Goal: Task Accomplishment & Management: Complete application form

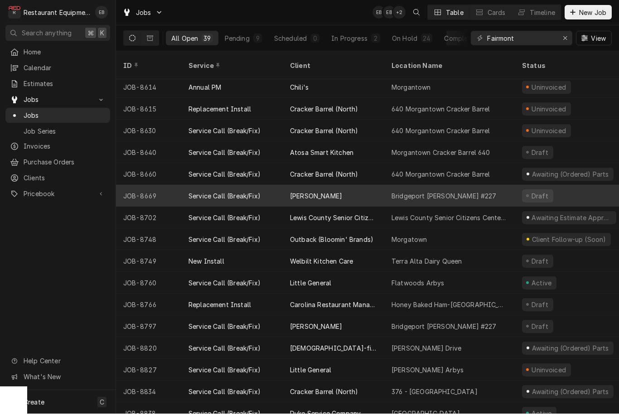
scroll to position [503, 0]
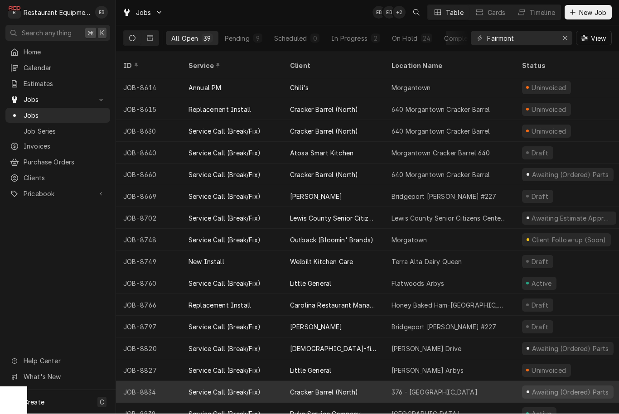
click at [194, 382] on div "Service Call (Break/Fix)" at bounding box center [232, 393] width 102 height 22
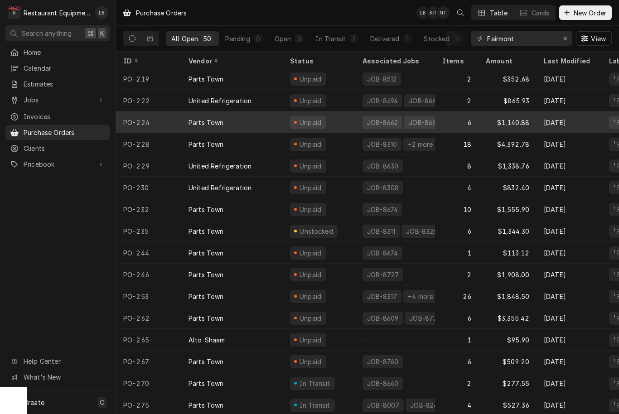
scroll to position [742, 0]
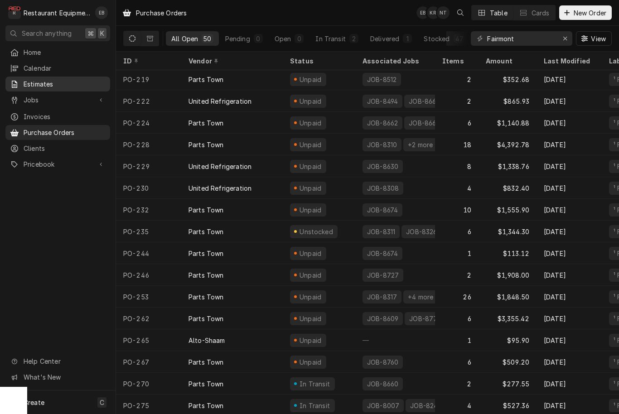
click at [80, 86] on div "Estimates" at bounding box center [57, 83] width 101 height 11
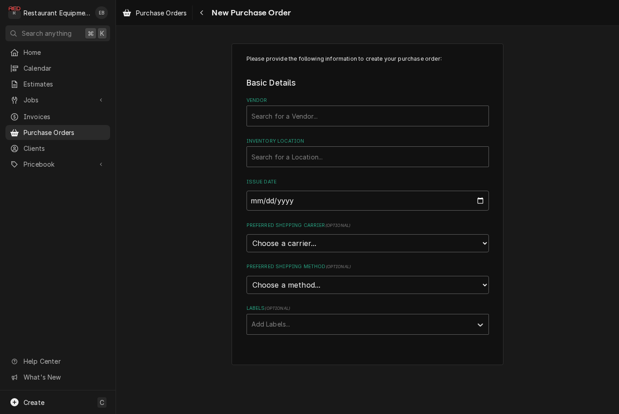
scroll to position [0, 0]
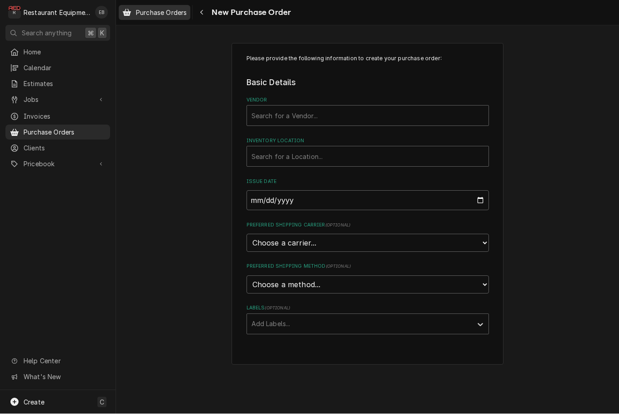
click at [176, 14] on span "Purchase Orders" at bounding box center [161, 13] width 51 height 10
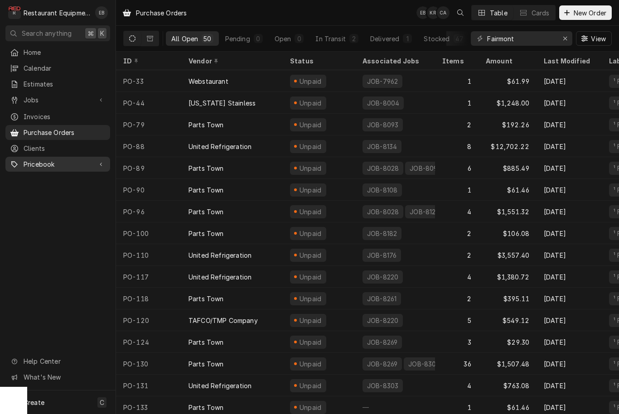
click at [41, 165] on link "Pricebook" at bounding box center [57, 164] width 105 height 15
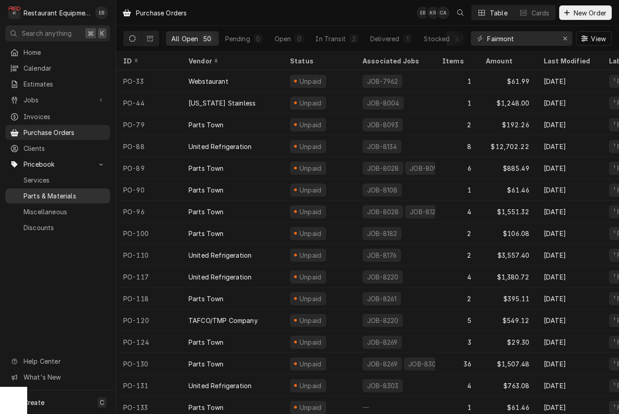
click at [78, 192] on span "Parts & Materials" at bounding box center [65, 196] width 82 height 10
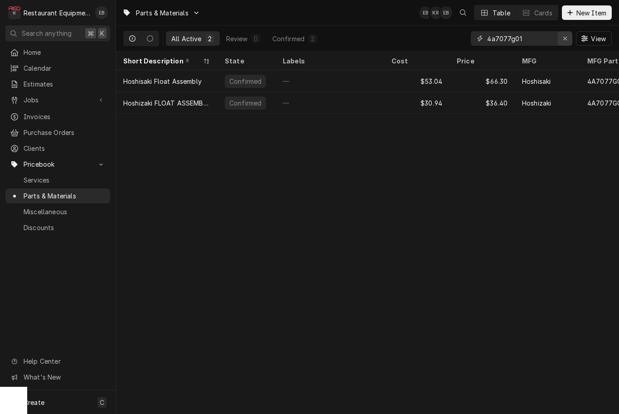
click at [567, 42] on div "Erase input" at bounding box center [565, 38] width 9 height 9
click at [521, 37] on input "Dynamic Content Wrapper" at bounding box center [529, 38] width 85 height 15
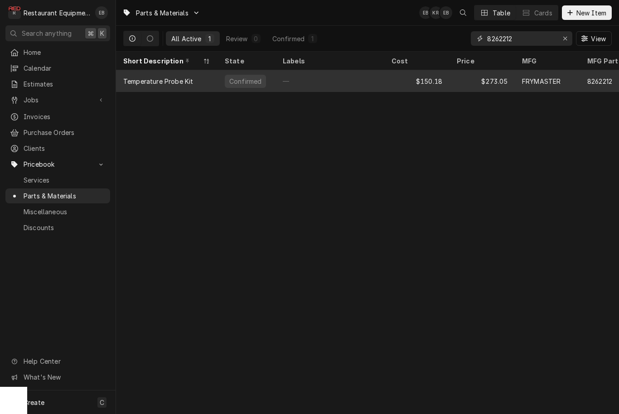
type input "8262212"
click at [414, 82] on div "$150.18" at bounding box center [416, 81] width 65 height 22
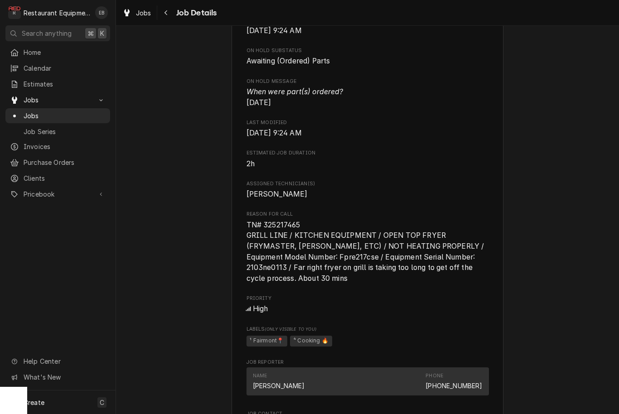
scroll to position [499, 0]
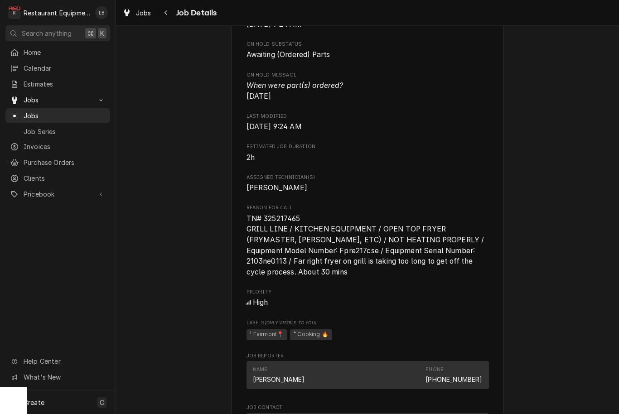
click at [252, 215] on span "TN# 325217465 GRILL LINE / KITCHEN EQUIPMENT / OPEN TOP FRYER (FRYMASTER, [PERS…" at bounding box center [367, 245] width 240 height 62
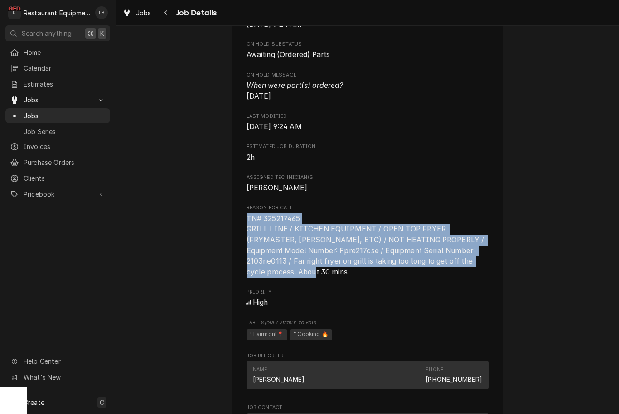
copy span "TN# 325217465 GRILL LINE / KITCHEN EQUIPMENT / OPEN TOP FRYER (FRYMASTER, [PERS…"
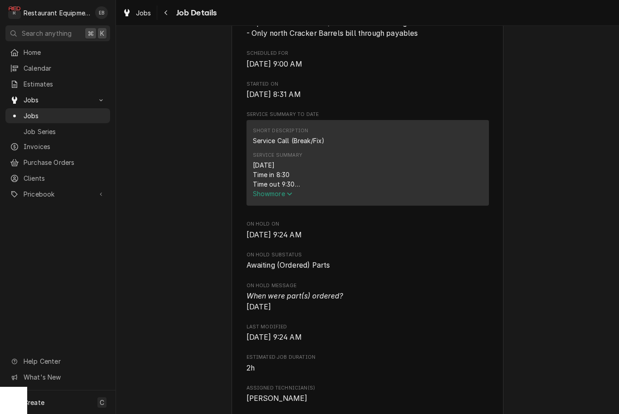
scroll to position [285, 0]
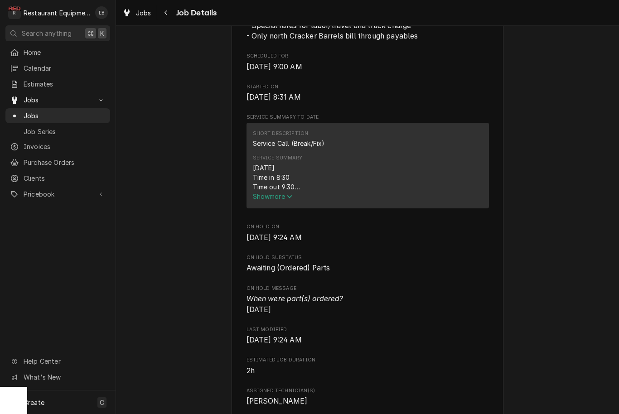
click at [280, 200] on span "Show more" at bounding box center [273, 197] width 40 height 8
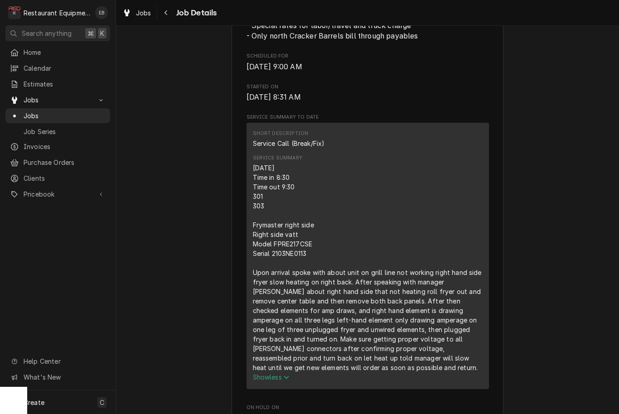
click at [259, 170] on div "9/9/25 Time in 8:30 Time out 9:30 301 303 Frymaster right side Right side vatt …" at bounding box center [368, 267] width 230 height 209
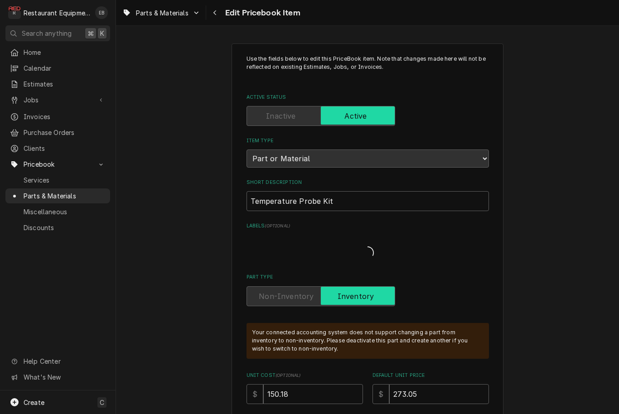
type textarea "x"
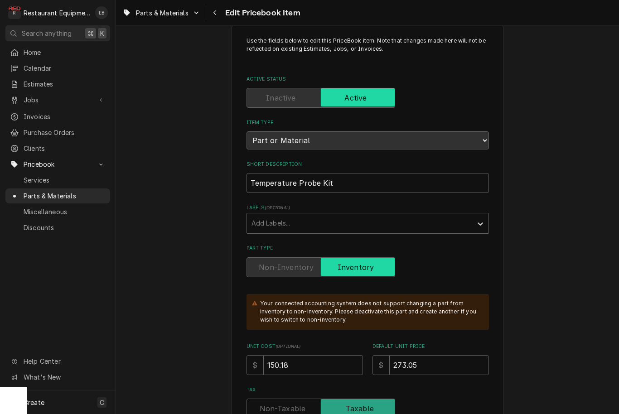
scroll to position [17, 0]
click at [212, 15] on div "Navigate back" at bounding box center [215, 12] width 9 height 9
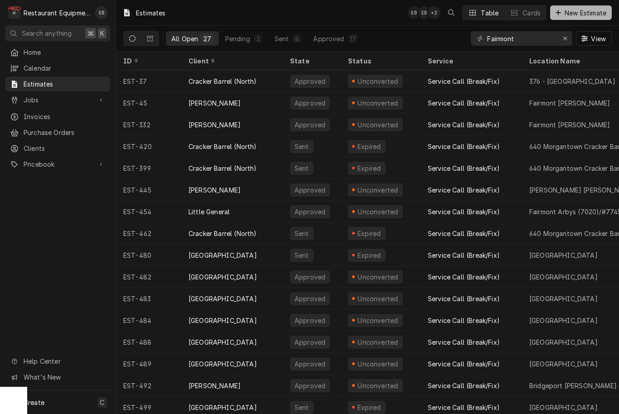
click at [589, 11] on span "New Estimate" at bounding box center [585, 13] width 45 height 10
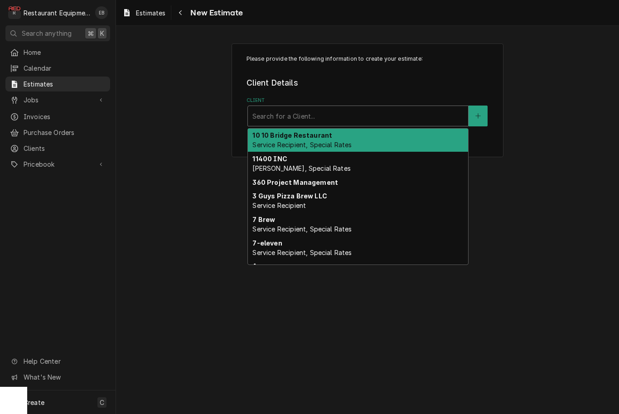
click at [374, 112] on div "Client" at bounding box center [358, 116] width 211 height 16
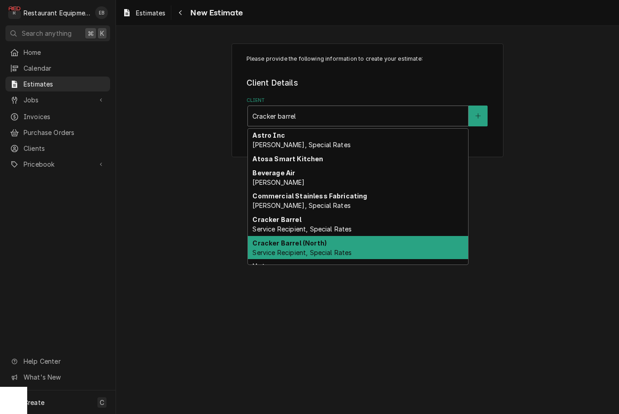
click at [336, 242] on div "Cracker Barrel (North) Service Recipient, Special Rates" at bounding box center [358, 248] width 220 height 24
type input "Cracker barrel"
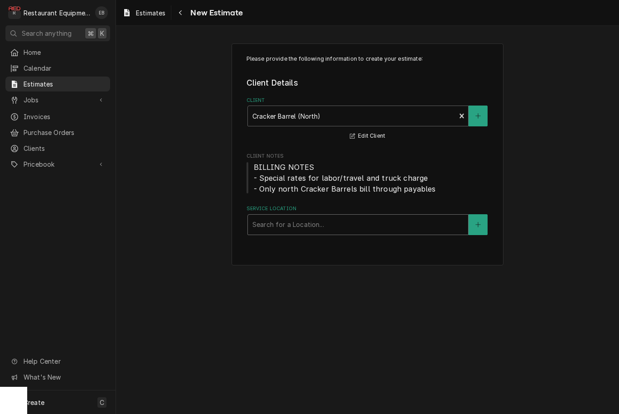
click at [347, 221] on div "Service Location" at bounding box center [358, 225] width 211 height 16
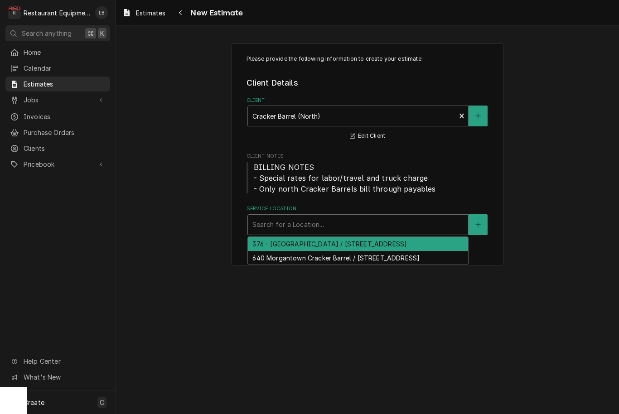
click at [350, 247] on div "376 - Fairmont / 2206 Pleasant Valley Rd, Pleasant Valley, WV 26554" at bounding box center [358, 244] width 220 height 14
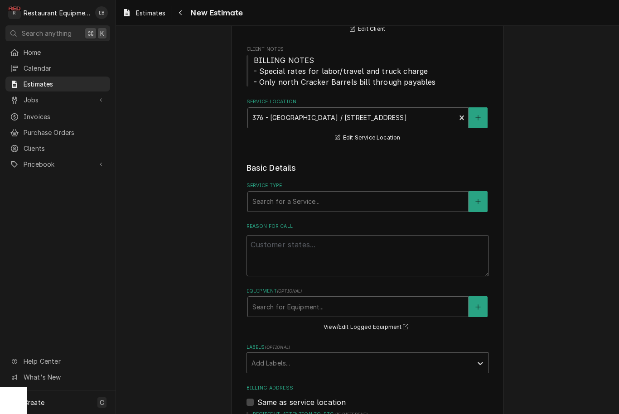
scroll to position [108, 0]
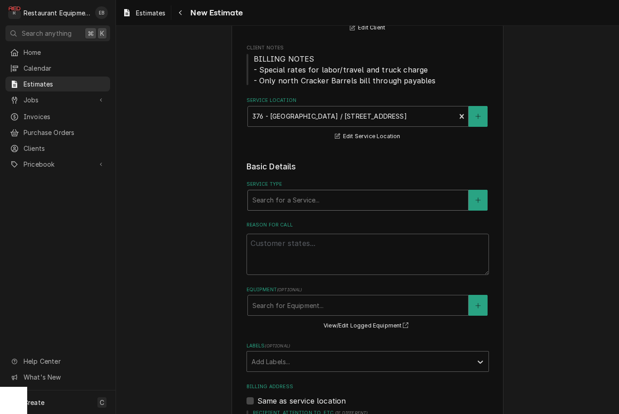
click at [339, 196] on div "Service Type" at bounding box center [358, 200] width 211 height 16
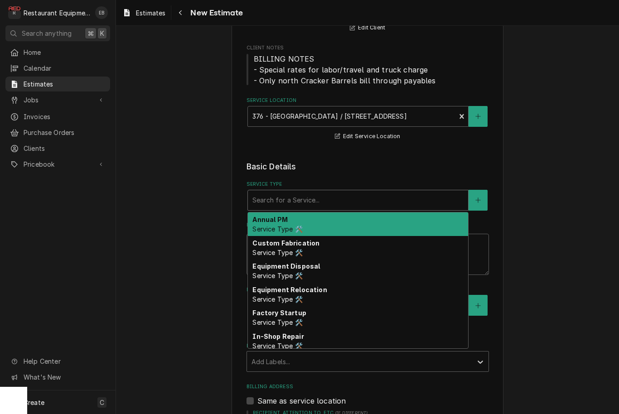
type textarea "x"
type input "b"
type textarea "x"
type input "bre"
type textarea "x"
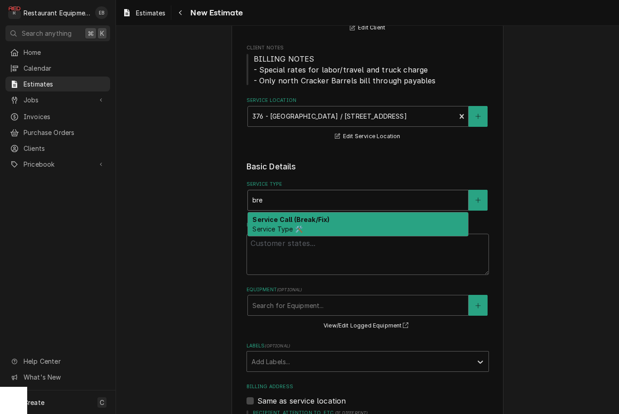
click at [331, 224] on div "Service Call (Break/Fix) Service Type 🛠️" at bounding box center [358, 225] width 220 height 24
type input "bre"
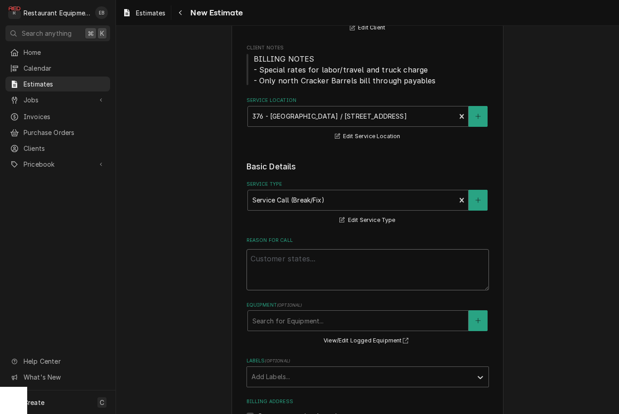
click at [345, 261] on textarea "Reason For Call" at bounding box center [368, 269] width 243 height 41
click at [282, 259] on textarea "Reason For Call" at bounding box center [368, 269] width 243 height 41
paste textarea "TN# 325217465 GRILL LINE / KITCHEN EQUIPMENT / OPEN TOP FRYER (FRYMASTER, DEAN,…"
type textarea "x"
type textarea "TN# 325217465 GRILL LINE / KITCHEN EQUIPMENT / OPEN TOP FRYER (FRYMASTER, DEAN,…"
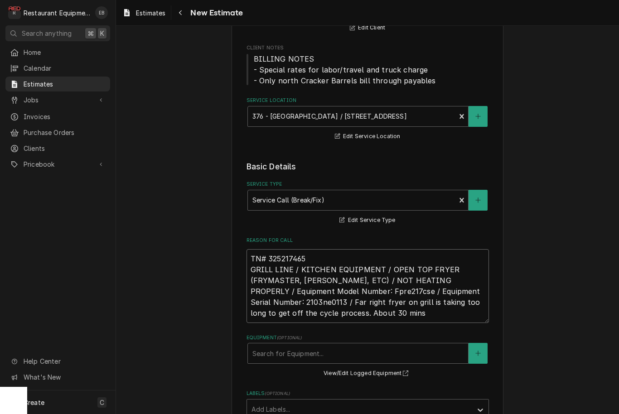
type textarea "x"
type textarea "TN# 325217465 GRILL LINE / KITCHEN EQUIPMENT / OPEN TOP FRYER (FRYMASTER, DEAN,…"
type textarea "x"
type textarea "TN# 325217465 GRILL LINE / KITCHEN EQUIPMENT / OPEN TOP FRYER (FRYMASTER, DEAN,…"
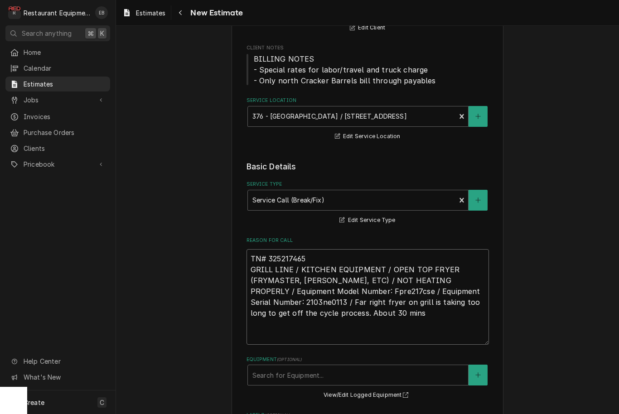
type textarea "x"
type textarea "TN# 325217465 GRILL LINE / KITCHEN EQUIPMENT / OPEN TOP FRYER (FRYMASTER, DEAN,…"
type textarea "x"
type textarea "TN# 325217465 GRILL LINE / KITCHEN EQUIPMENT / OPEN TOP FRYER (FRYMASTER, DEAN,…"
type textarea "x"
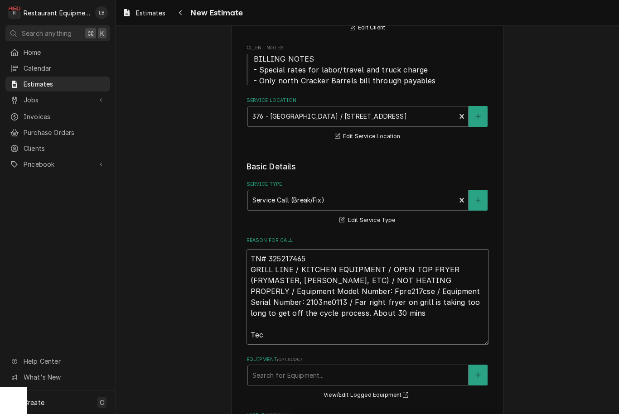
type textarea "TN# 325217465 GRILL LINE / KITCHEN EQUIPMENT / OPEN TOP FRYER (FRYMASTER, DEAN,…"
type textarea "x"
type textarea "TN# 325217465 GRILL LINE / KITCHEN EQUIPMENT / OPEN TOP FRYER (FRYMASTER, DEAN,…"
type textarea "x"
type textarea "TN# 325217465 GRILL LINE / KITCHEN EQUIPMENT / OPEN TOP FRYER (FRYMASTER, DEAN,…"
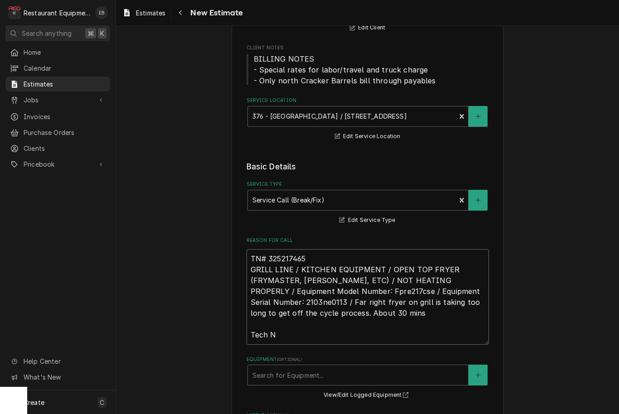
type textarea "x"
type textarea "TN# 325217465 GRILL LINE / KITCHEN EQUIPMENT / OPEN TOP FRYER (FRYMASTER, DEAN,…"
type textarea "x"
type textarea "TN# 325217465 GRILL LINE / KITCHEN EQUIPMENT / OPEN TOP FRYER (FRYMASTER, DEAN,…"
type textarea "x"
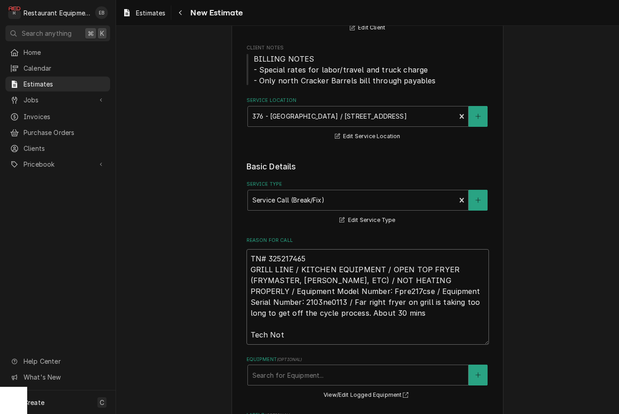
type textarea "TN# 325217465 GRILL LINE / KITCHEN EQUIPMENT / OPEN TOP FRYER (FRYMASTER, DEAN,…"
type textarea "x"
type textarea "TN# 325217465 GRILL LINE / KITCHEN EQUIPMENT / OPEN TOP FRYER (FRYMASTER, DEAN,…"
type textarea "x"
type textarea "TN# 325217465 GRILL LINE / KITCHEN EQUIPMENT / OPEN TOP FRYER (FRYMASTER, DEAN,…"
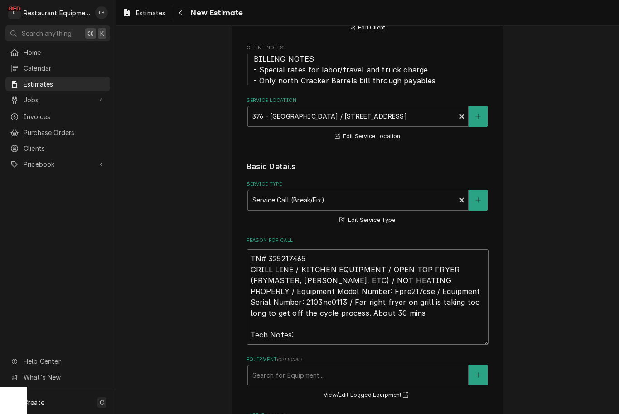
type textarea "x"
type textarea "TN# 325217465 GRILL LINE / KITCHEN EQUIPMENT / OPEN TOP FRYER (FRYMASTER, DEAN,…"
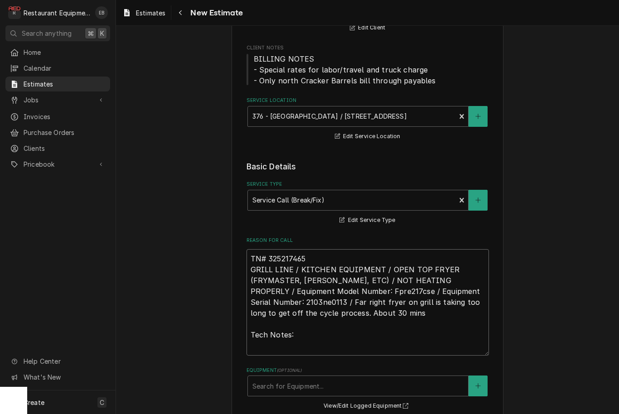
paste textarea "9/9/25 Time in 8:30 Time out 9:30 301 303 Frymaster right side Right side vatt …"
type textarea "x"
type textarea "TN# 325217465 GRILL LINE / KITCHEN EQUIPMENT / OPEN TOP FRYER (FRYMASTER, DEAN,…"
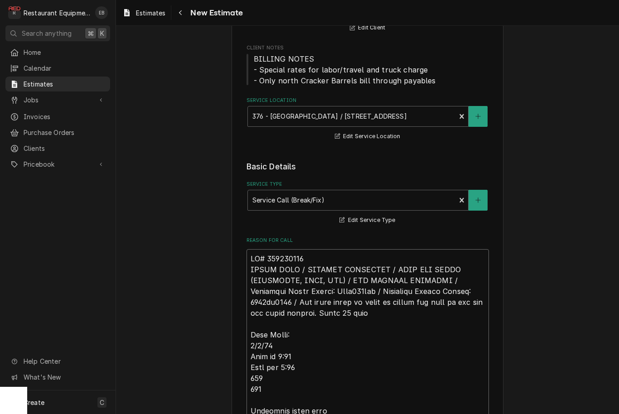
scroll to position [472, 0]
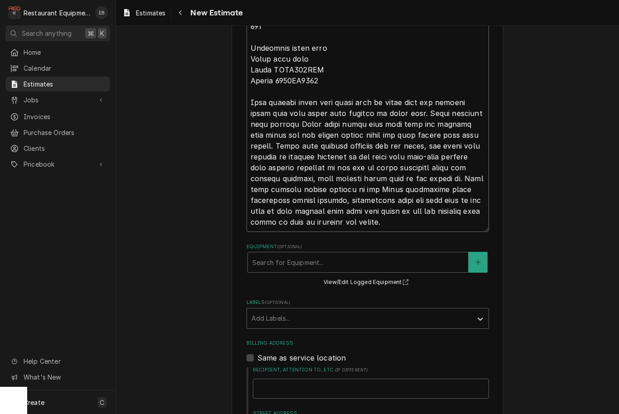
type textarea "x"
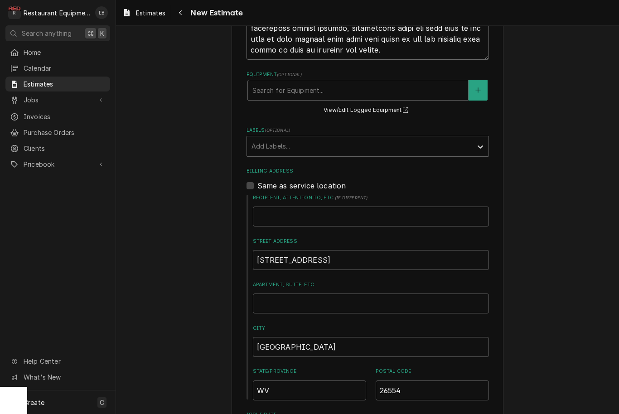
scroll to position [628, 0]
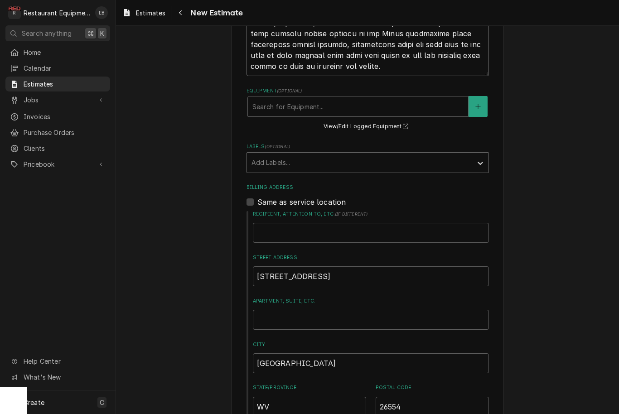
type textarea "TN# 325217465 GRILL LINE / KITCHEN EQUIPMENT / OPEN TOP FRYER (FRYMASTER, DEAN,…"
click at [365, 168] on div "Labels" at bounding box center [360, 163] width 216 height 16
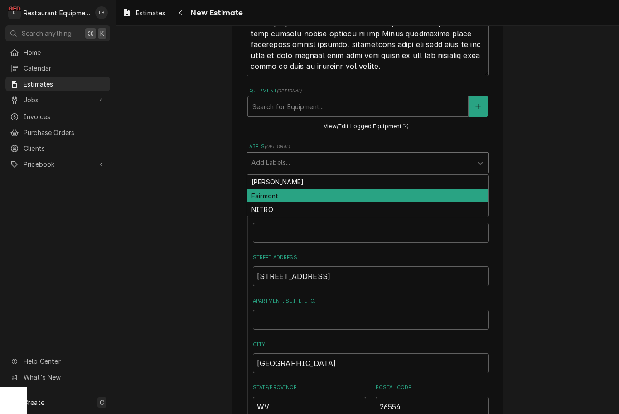
click at [358, 195] on div "Fairmont" at bounding box center [368, 196] width 242 height 14
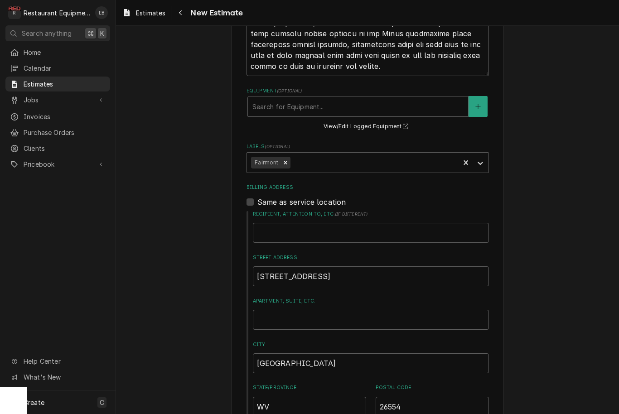
type textarea "x"
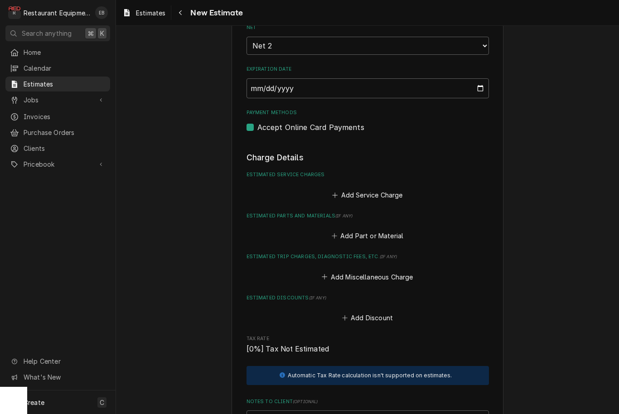
scroll to position [1085, 0]
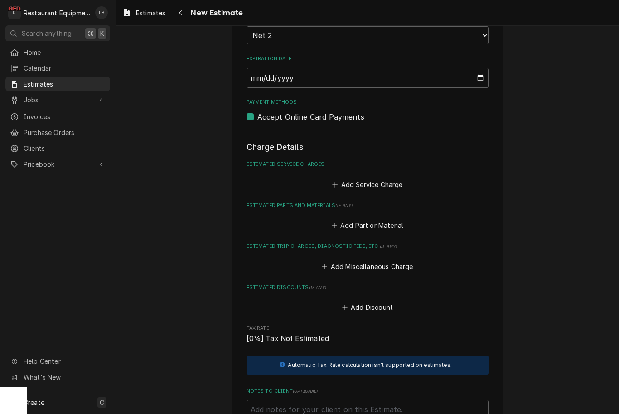
click at [365, 178] on button "Add Service Charge" at bounding box center [367, 184] width 73 height 13
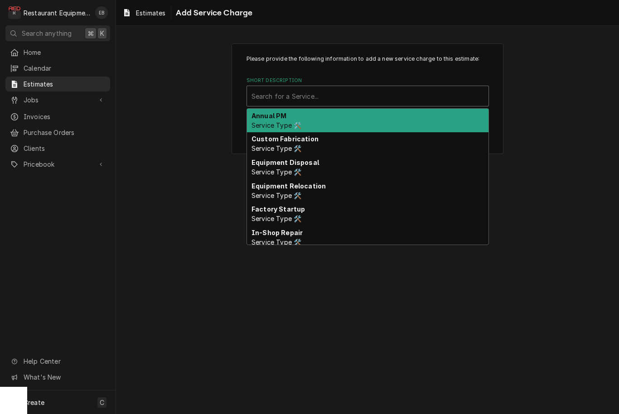
click at [350, 102] on div "Short Description" at bounding box center [368, 96] width 233 height 16
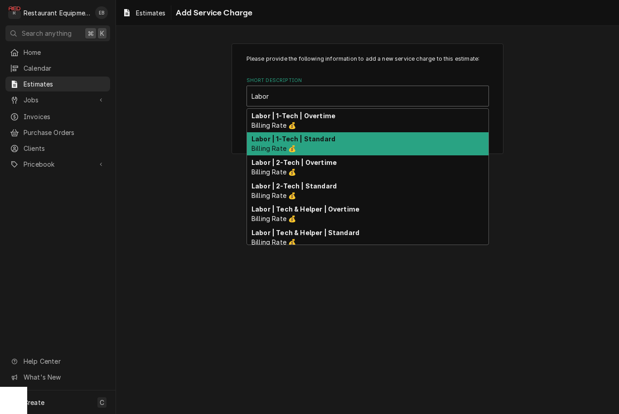
click at [322, 142] on strong "Labor | 1-Tech | Standard" at bounding box center [294, 139] width 84 height 8
type input "Labor"
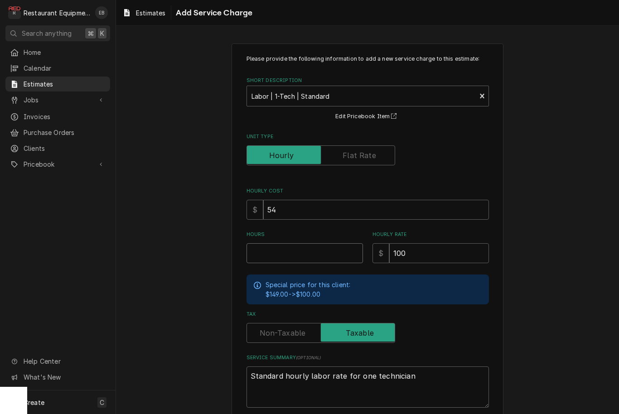
click at [293, 253] on input "Hours" at bounding box center [305, 253] width 117 height 20
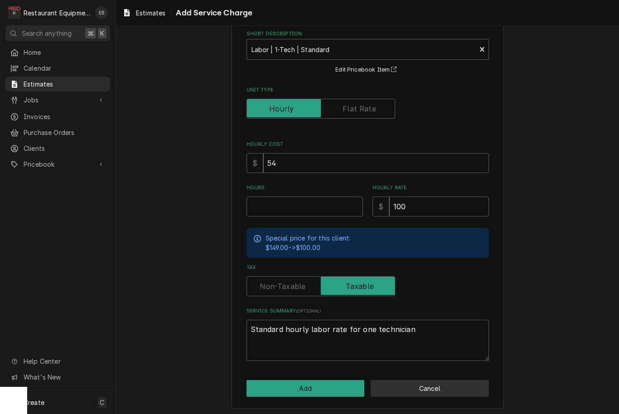
click at [440, 387] on button "Cancel" at bounding box center [430, 388] width 118 height 17
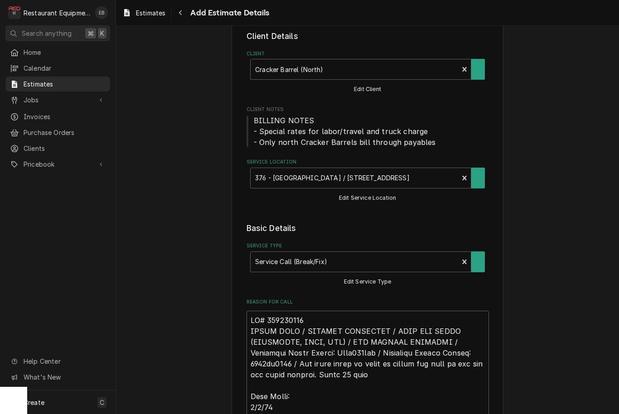
scroll to position [1085, 0]
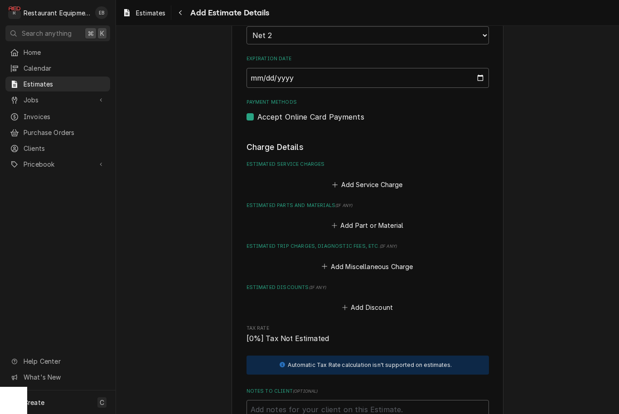
type textarea "x"
click at [360, 181] on button "Add Service Charge" at bounding box center [367, 184] width 73 height 13
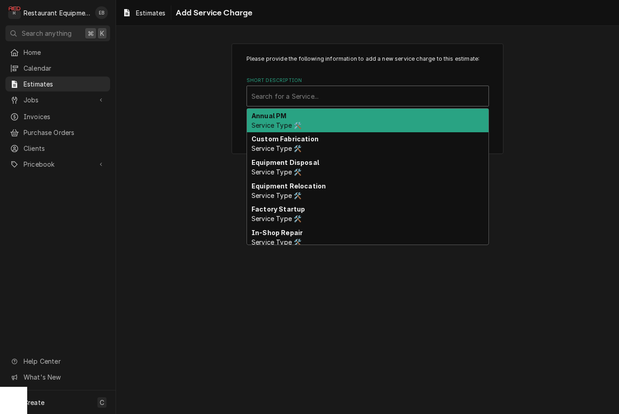
click at [315, 94] on div "Search for a Service..." at bounding box center [368, 97] width 233 height 10
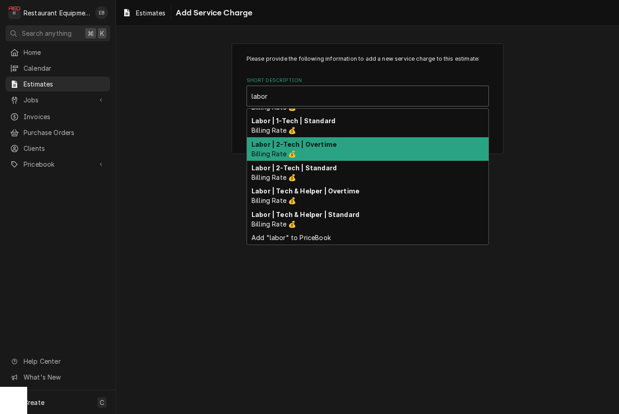
scroll to position [18, 0]
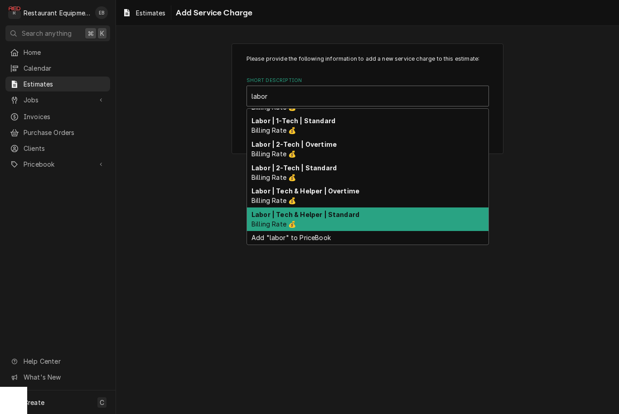
click at [327, 221] on div "Labor | Tech & Helper | Standard Billing Rate 💰" at bounding box center [368, 220] width 242 height 24
type input "labor"
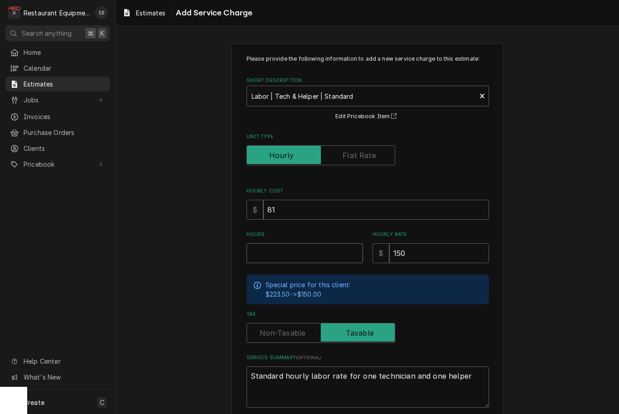
click at [323, 251] on input "Hours" at bounding box center [305, 253] width 117 height 20
type textarea "x"
type input "3"
type textarea "x"
type input "3"
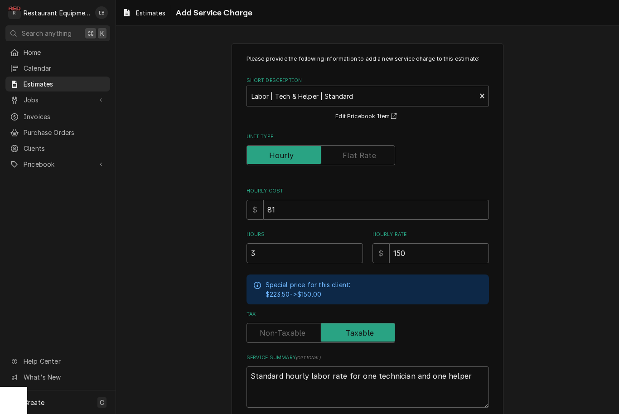
scroll to position [47, 0]
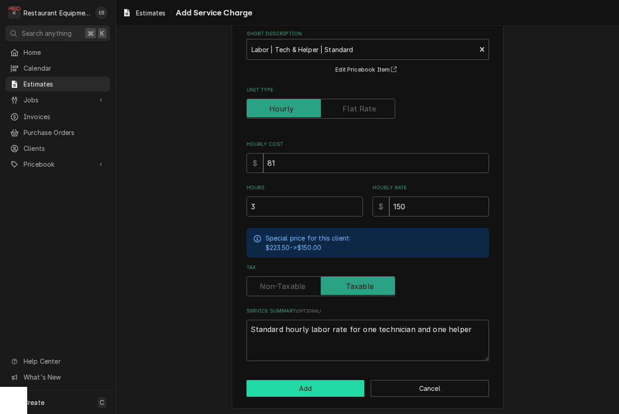
click at [317, 384] on button "Add" at bounding box center [306, 388] width 118 height 17
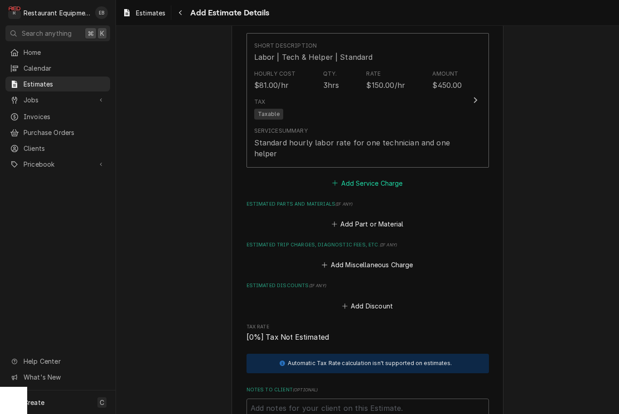
scroll to position [1228, 0]
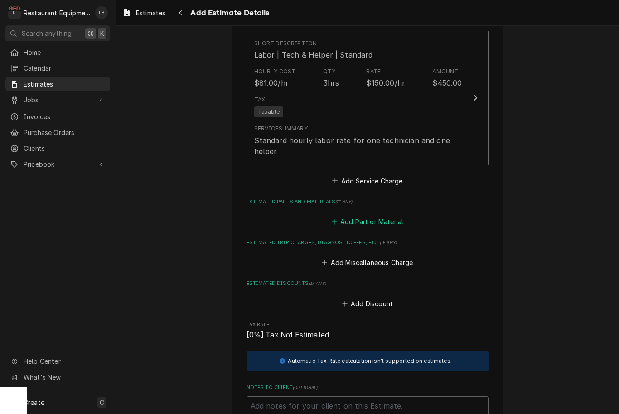
click at [352, 218] on button "Add Part or Material" at bounding box center [367, 221] width 75 height 13
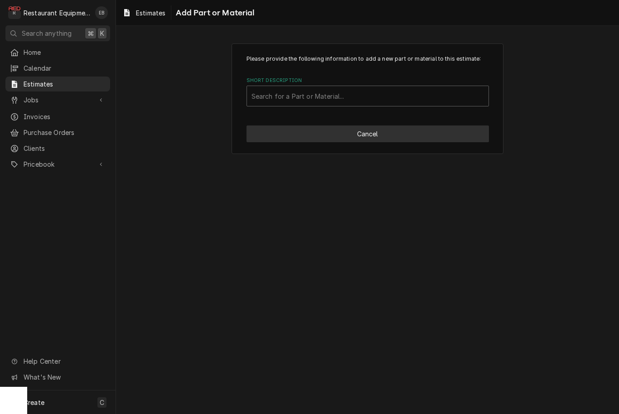
click at [344, 140] on button "Cancel" at bounding box center [368, 134] width 243 height 17
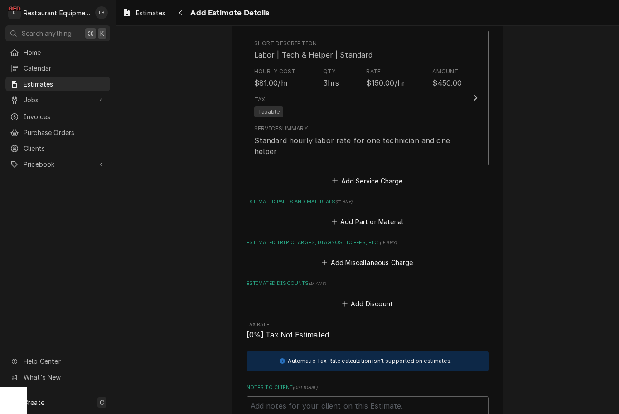
type textarea "x"
click at [354, 178] on button "Add Service Charge" at bounding box center [367, 181] width 73 height 13
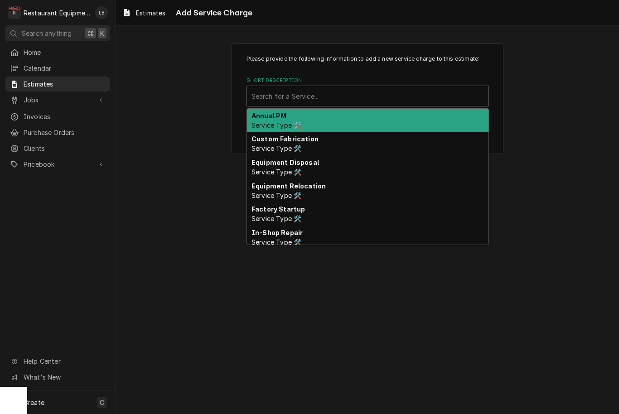
click at [341, 95] on div "Short Description" at bounding box center [368, 96] width 233 height 16
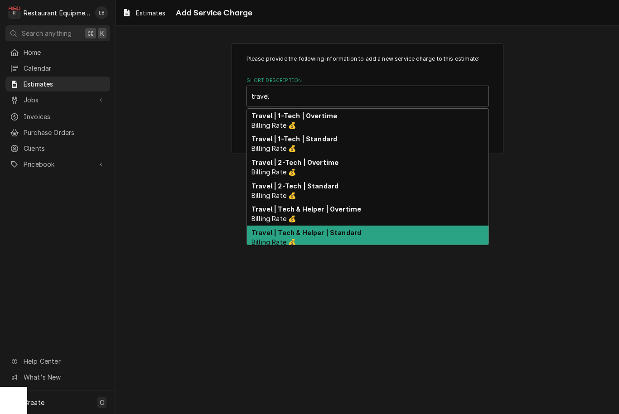
click at [338, 235] on strong "Travel | Tech & Helper | Standard" at bounding box center [307, 233] width 110 height 8
type input "travel"
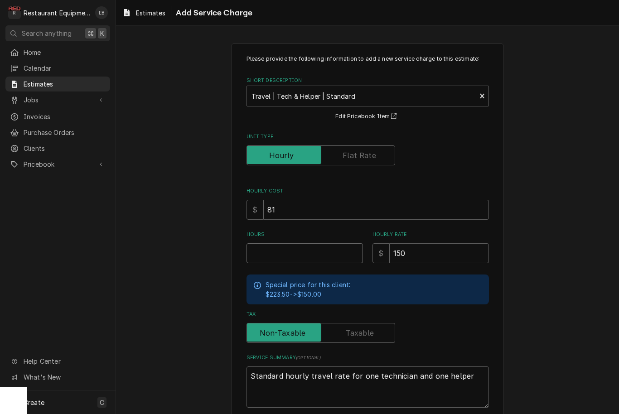
click at [306, 251] on input "Hours" at bounding box center [305, 253] width 117 height 20
type textarea "x"
type input "1"
type textarea "x"
type input "1"
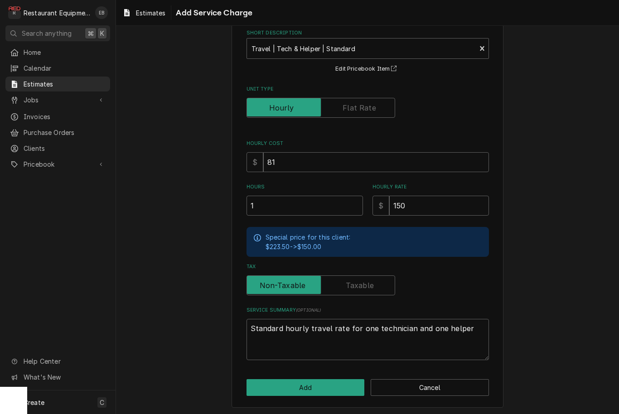
scroll to position [47, 0]
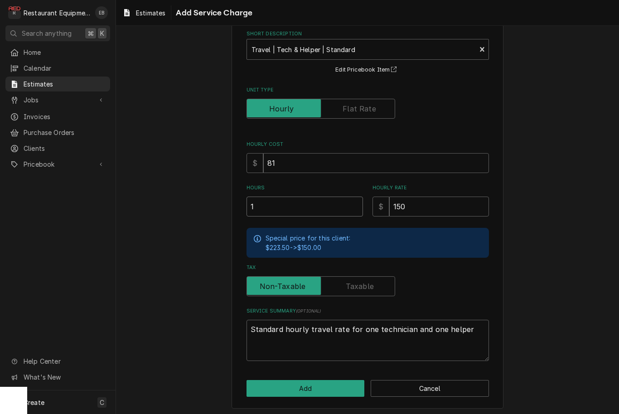
click at [287, 205] on input "1" at bounding box center [305, 207] width 117 height 20
type textarea "x"
type input "2"
type textarea "x"
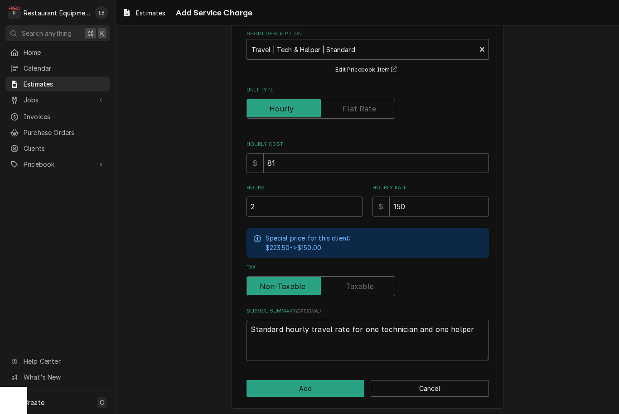
type input "2"
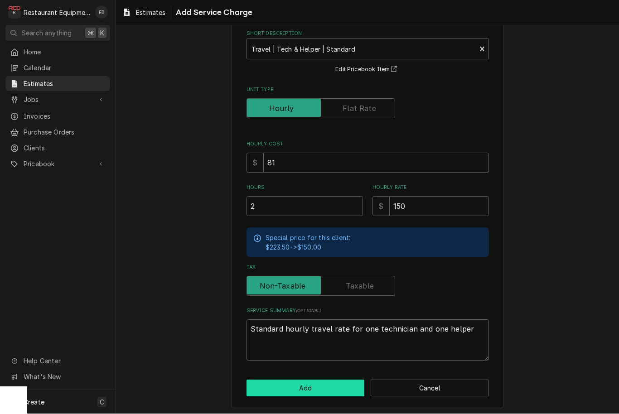
click at [328, 387] on button "Add" at bounding box center [306, 388] width 118 height 17
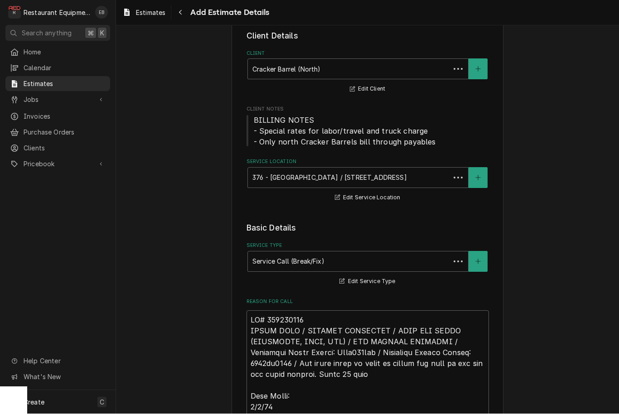
scroll to position [1228, 0]
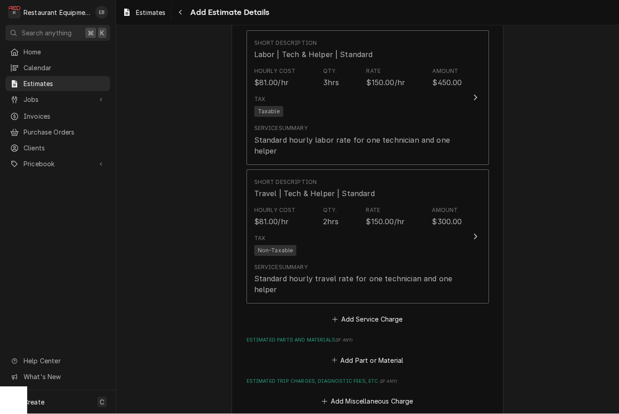
type textarea "x"
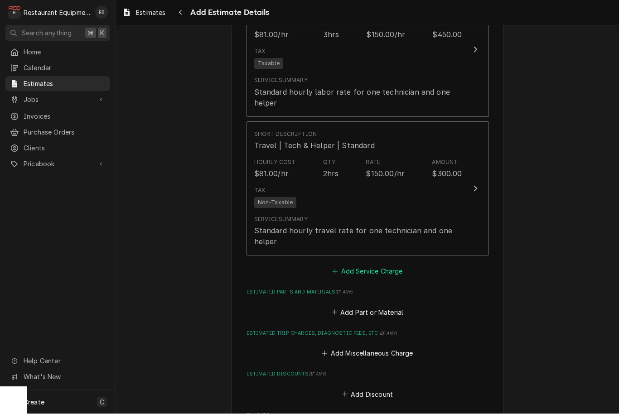
scroll to position [1277, 0]
click at [367, 307] on button "Add Part or Material" at bounding box center [367, 312] width 75 height 13
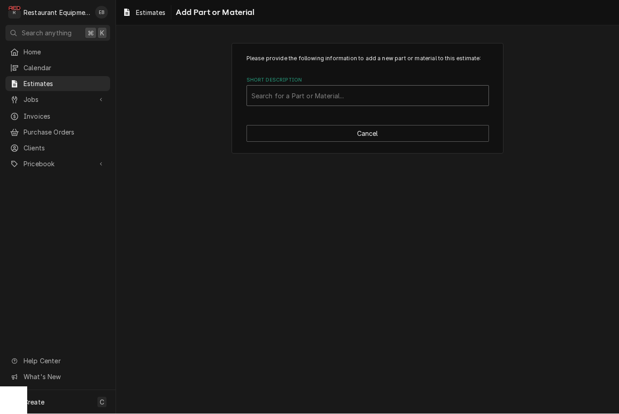
click at [327, 93] on div "Search for a Part or Material..." at bounding box center [368, 97] width 233 height 10
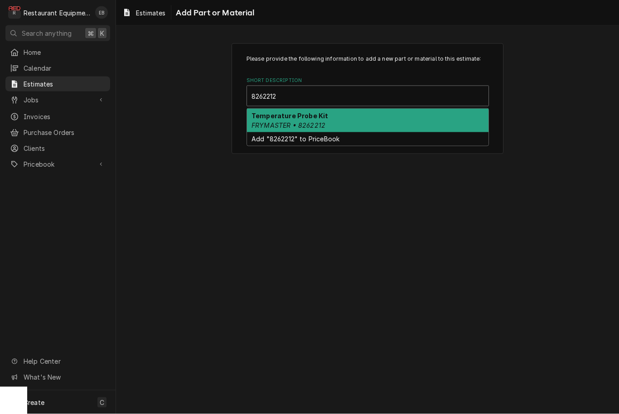
click at [322, 123] on em "FRYMASTER • 8262212" at bounding box center [289, 126] width 74 height 8
type input "8262212"
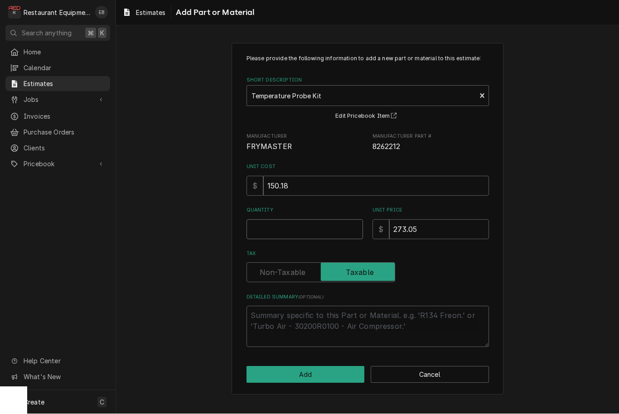
click at [308, 229] on input "Quantity" at bounding box center [305, 230] width 117 height 20
type textarea "x"
type input "1"
type textarea "x"
type input "1"
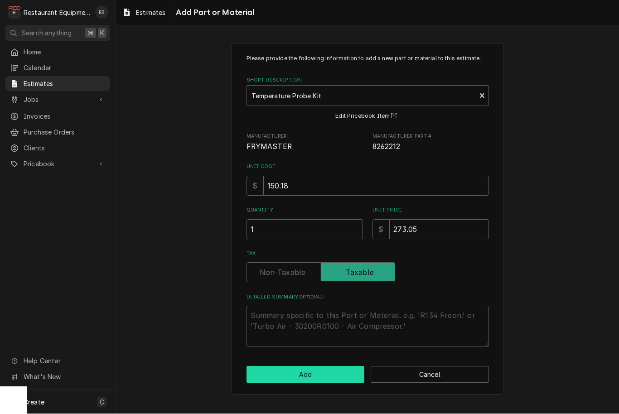
click at [328, 378] on button "Add" at bounding box center [306, 375] width 118 height 17
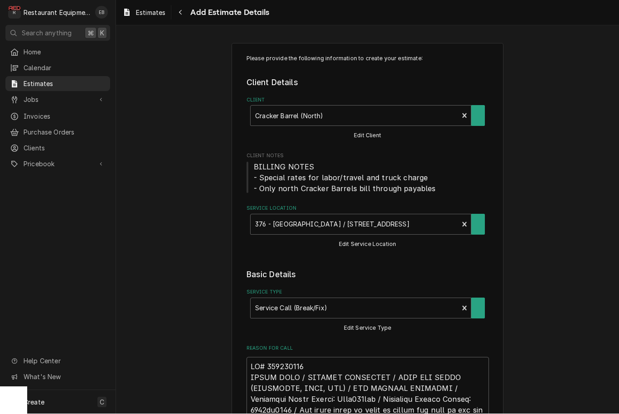
scroll to position [1277, 0]
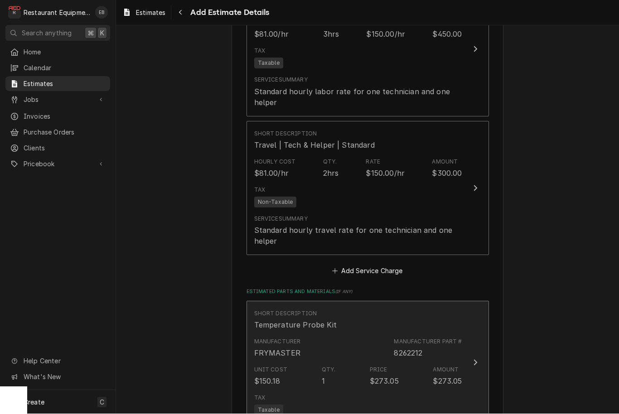
type textarea "x"
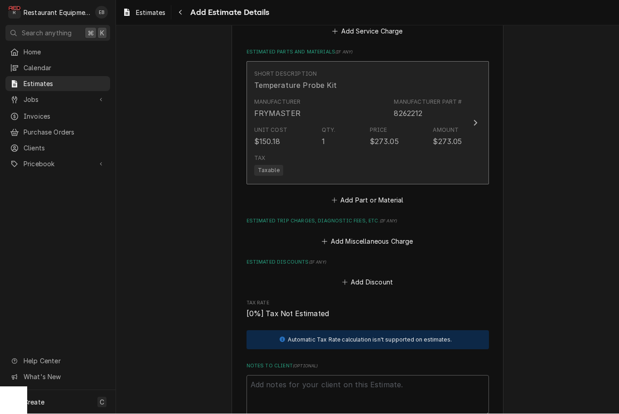
scroll to position [1526, 0]
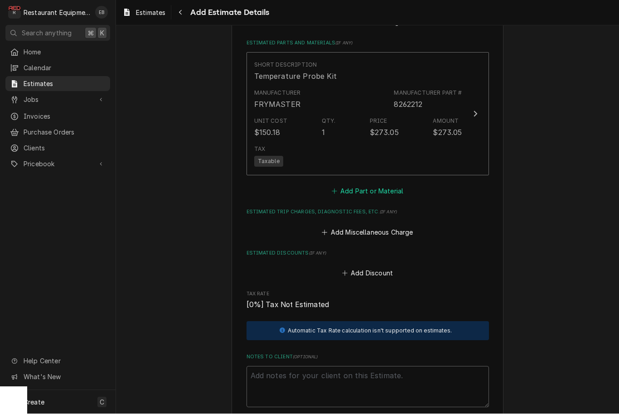
click at [367, 189] on button "Add Part or Material" at bounding box center [367, 191] width 75 height 13
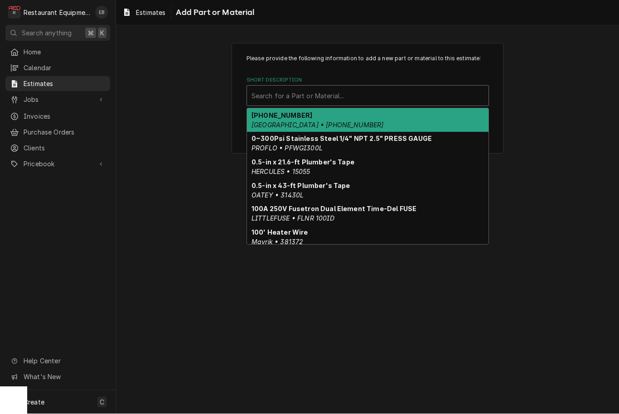
click at [270, 95] on div "Search for a Part or Material..." at bounding box center [368, 97] width 233 height 10
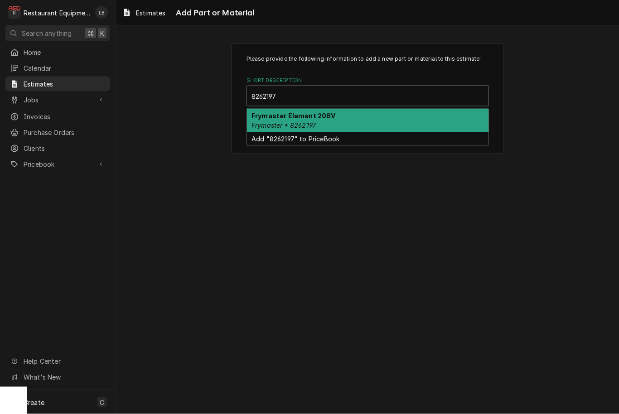
click at [302, 122] on em "Frymaster • 8262197" at bounding box center [284, 126] width 64 height 8
type input "8262197"
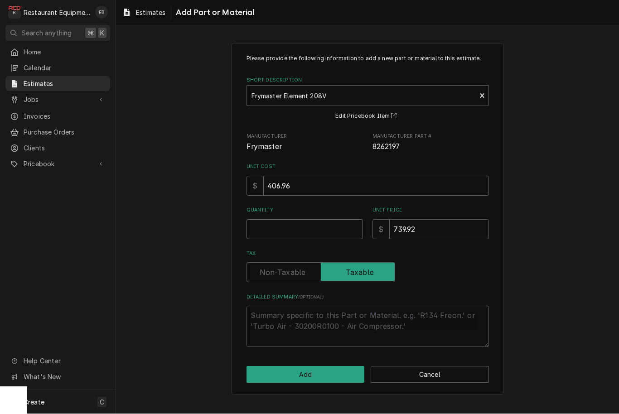
click at [308, 231] on input "Quantity" at bounding box center [305, 230] width 117 height 20
type textarea "x"
type input "1"
type textarea "x"
type input "1"
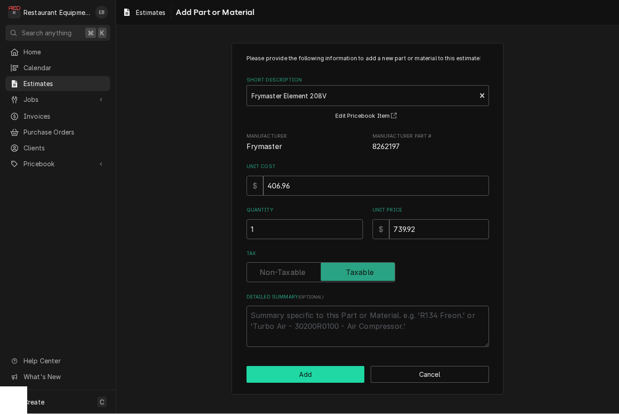
click at [329, 375] on button "Add" at bounding box center [306, 375] width 118 height 17
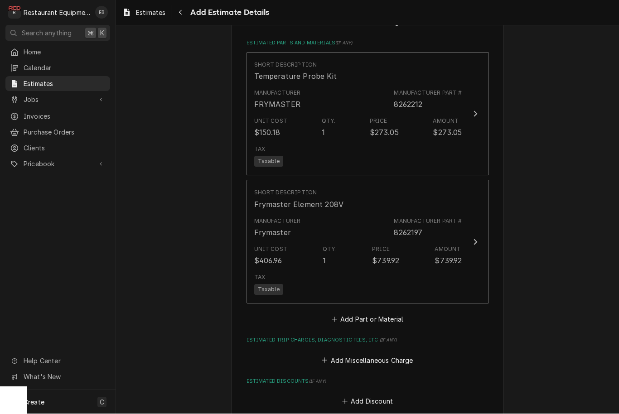
type textarea "x"
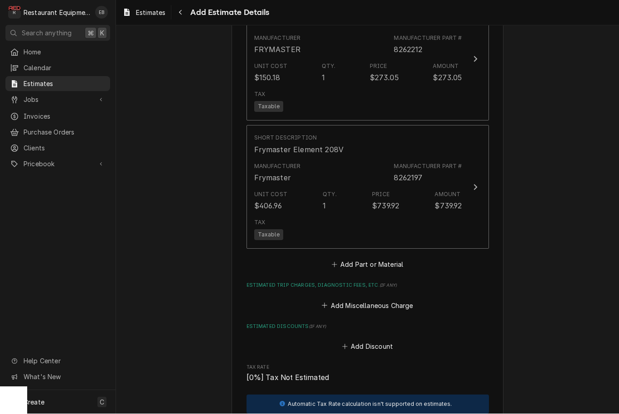
scroll to position [1586, 0]
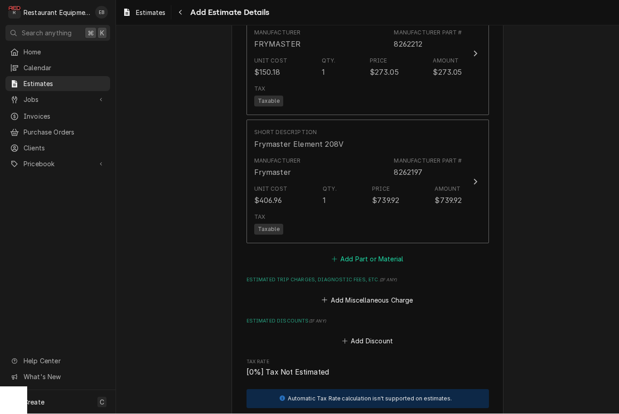
click at [371, 255] on button "Add Part or Material" at bounding box center [367, 259] width 75 height 13
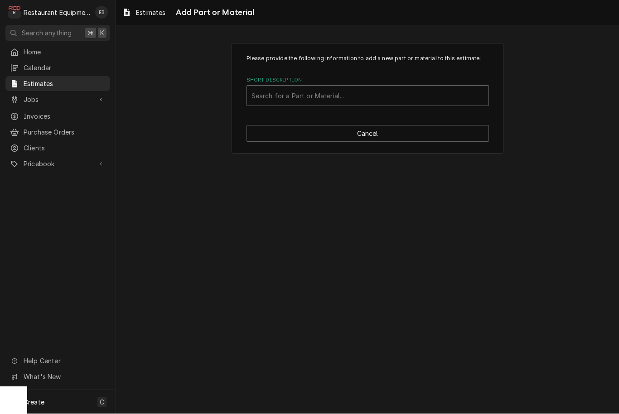
click at [352, 91] on div "Short Description" at bounding box center [368, 96] width 233 height 16
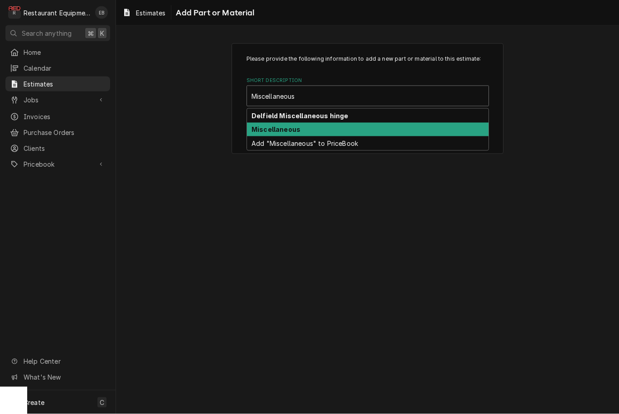
click at [316, 128] on div "Miscellaneous" at bounding box center [368, 130] width 242 height 14
type input "Miscellaneous"
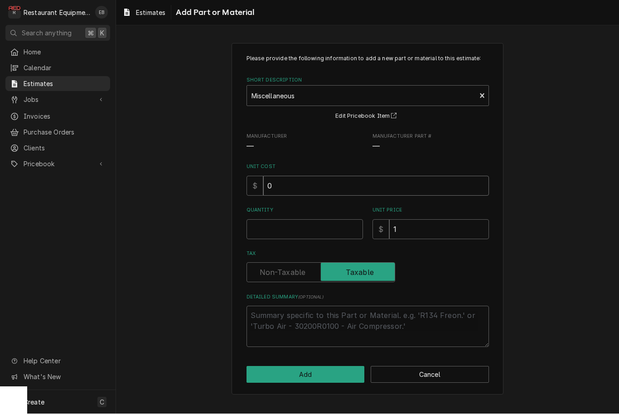
click at [300, 177] on input "0" at bounding box center [376, 186] width 226 height 20
type textarea "x"
type input "80"
type textarea "x"
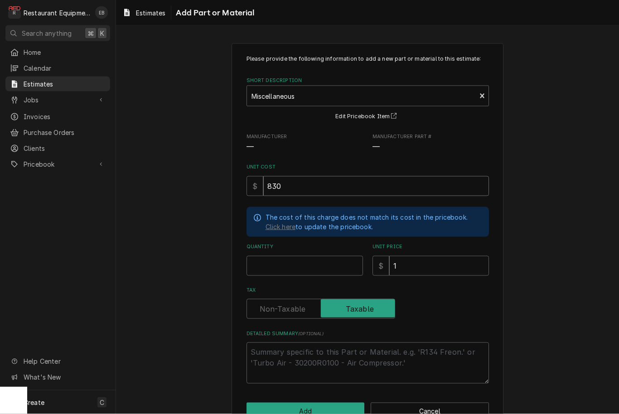
type input "8370"
type textarea "x"
type input "83780"
type textarea "x"
type input "8370"
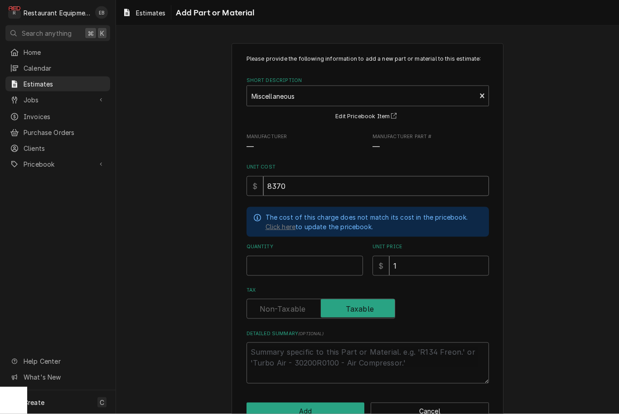
type textarea "x"
type input "830"
type textarea "x"
type input "80"
type textarea "x"
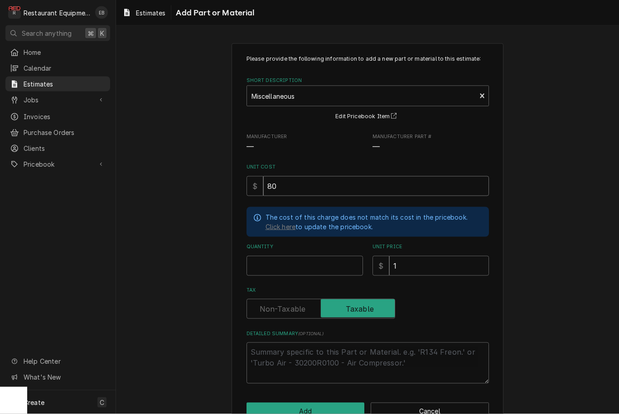
type input "0"
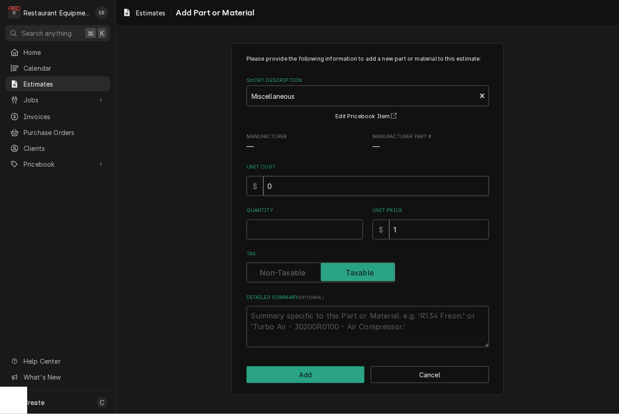
click at [302, 185] on input "0" at bounding box center [376, 186] width 226 height 20
type textarea "x"
type input "8"
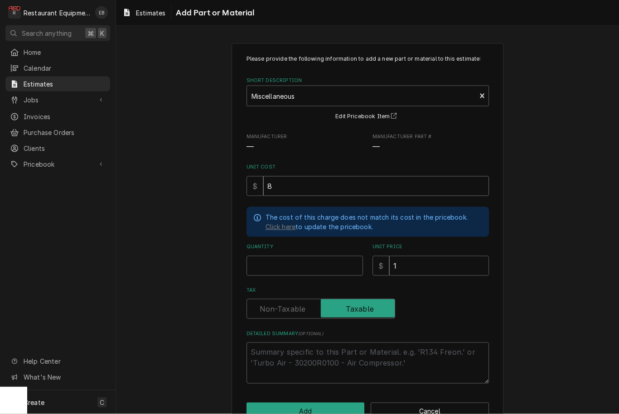
type textarea "x"
type input "8.8"
type textarea "x"
type input "8.83"
type textarea "x"
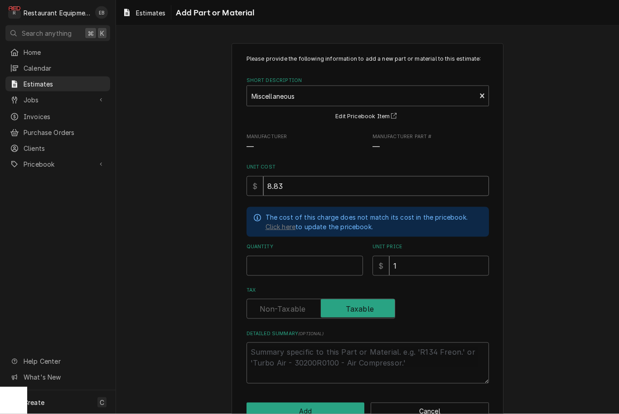
type input "8.83"
click at [316, 271] on input "Quantity" at bounding box center [305, 266] width 117 height 20
type textarea "x"
type input "1"
type textarea "x"
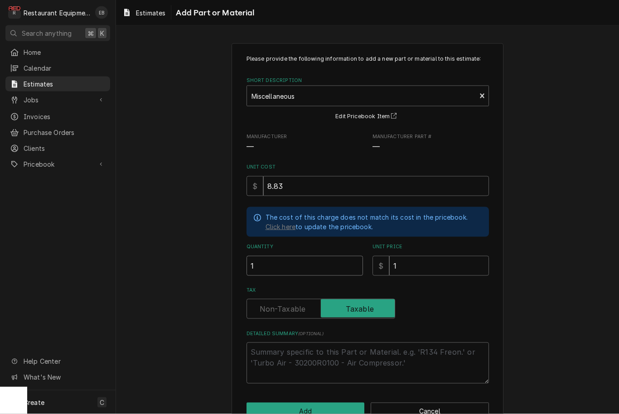
type input "1"
click at [402, 258] on input "1" at bounding box center [439, 266] width 100 height 20
type textarea "x"
type input "1"
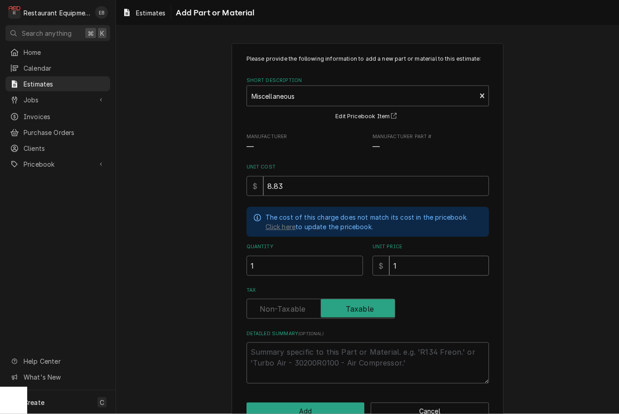
type textarea "x"
type input "13"
type textarea "x"
type input "13.5"
type textarea "x"
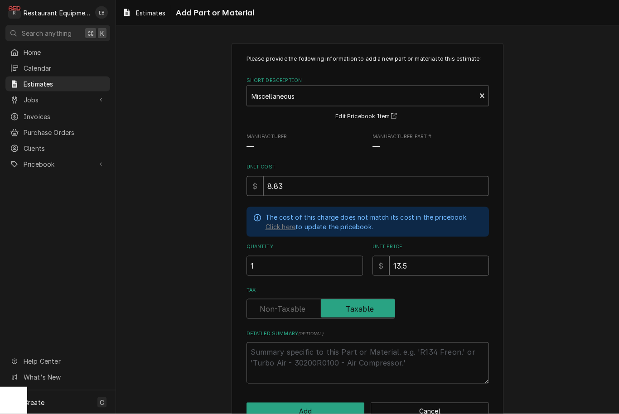
type input "13.50"
type textarea "x"
type input "13.5"
type textarea "x"
type input "13"
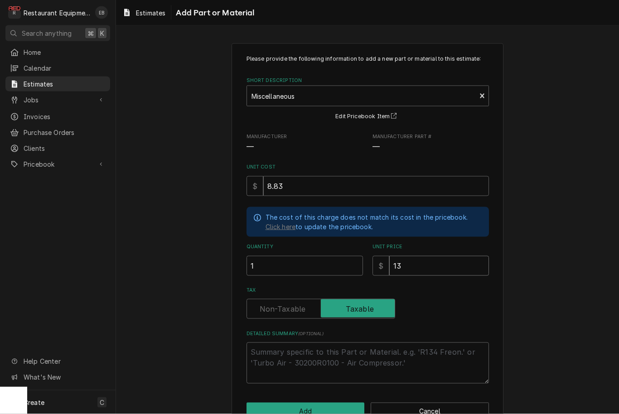
type textarea "x"
type input "13.4"
type textarea "x"
type input "13.49"
type textarea "x"
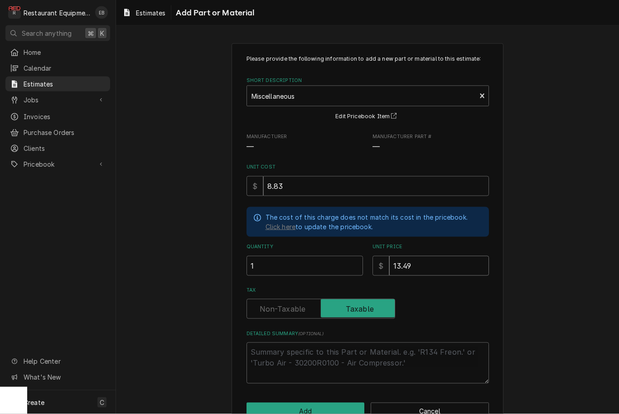
type input "13.49"
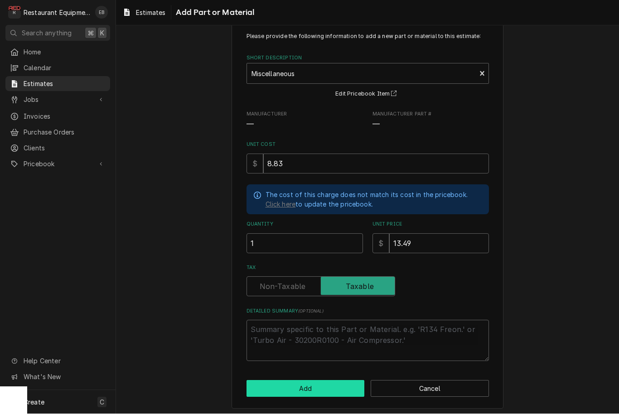
click at [329, 386] on button "Add" at bounding box center [306, 389] width 118 height 17
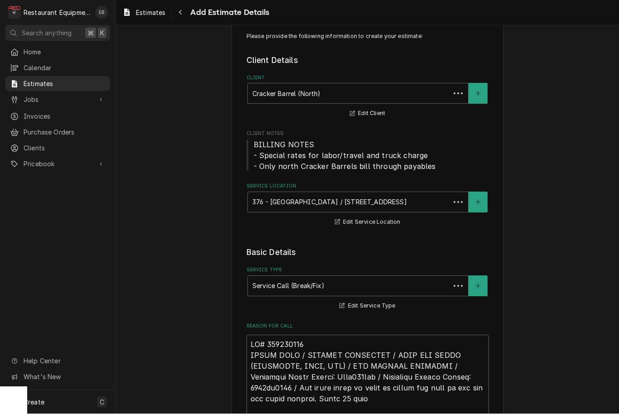
scroll to position [1586, 0]
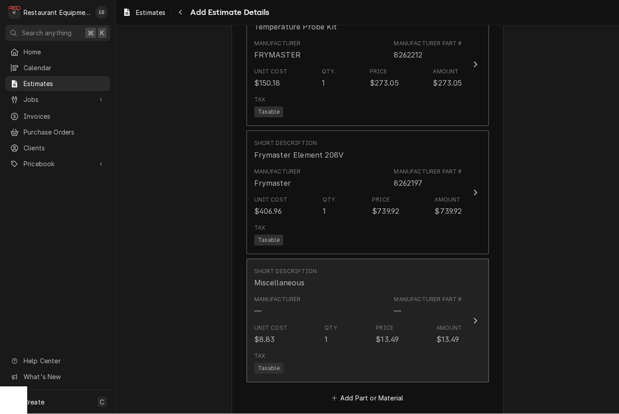
type textarea "x"
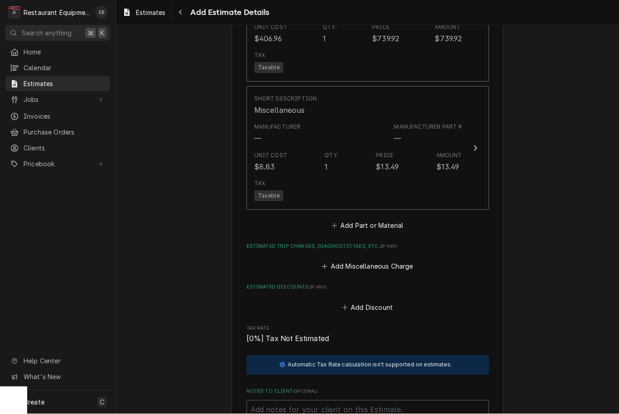
scroll to position [1747, 0]
click at [380, 261] on button "Add Miscellaneous Charge" at bounding box center [368, 267] width 94 height 13
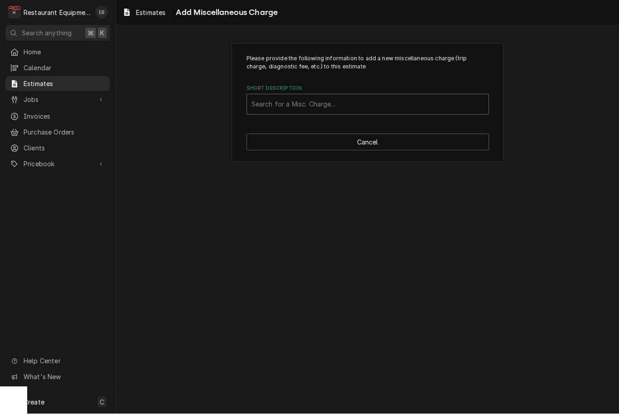
click at [326, 105] on div "Search for a Misc. Charge..." at bounding box center [368, 105] width 233 height 10
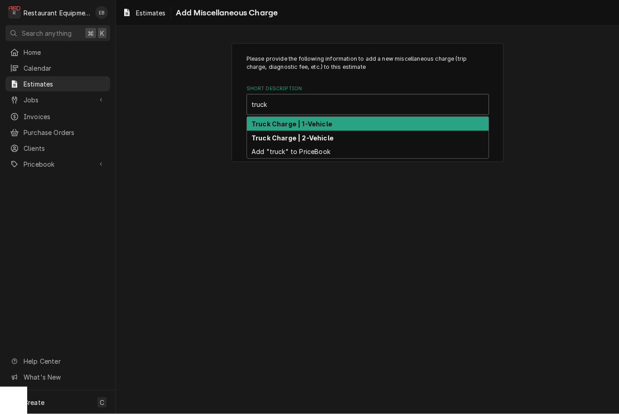
click at [299, 126] on strong "Truck Charge | 1-Vehicle" at bounding box center [292, 124] width 81 height 8
type input "truck"
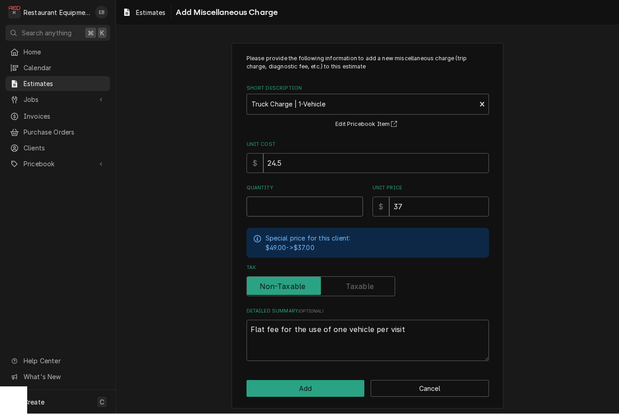
click at [308, 207] on input "Quantity" at bounding box center [305, 207] width 117 height 20
type textarea "x"
type input "2"
type textarea "x"
type input "2"
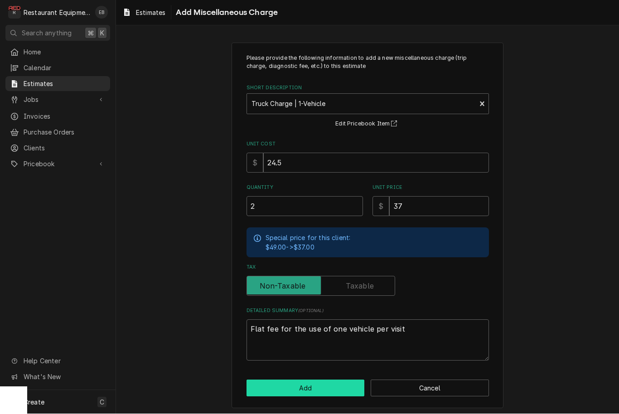
click at [311, 381] on button "Add" at bounding box center [306, 388] width 118 height 17
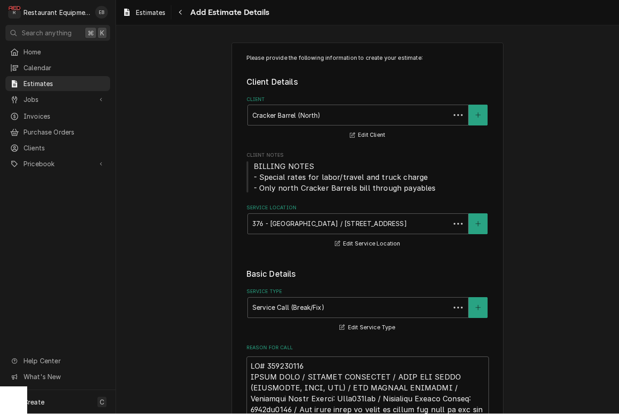
scroll to position [1747, 0]
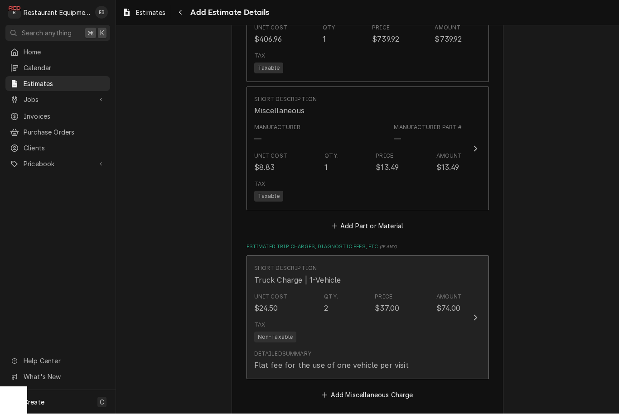
type textarea "x"
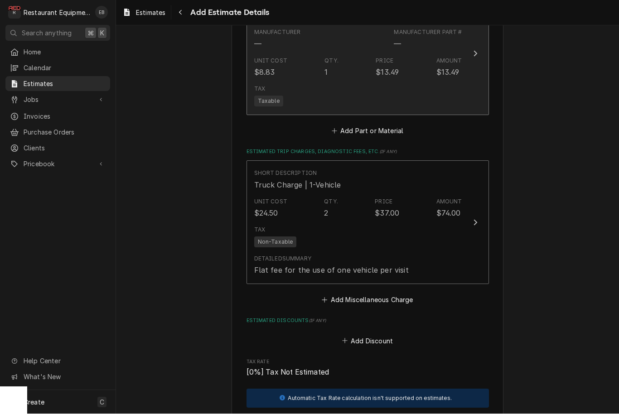
scroll to position [1843, 0]
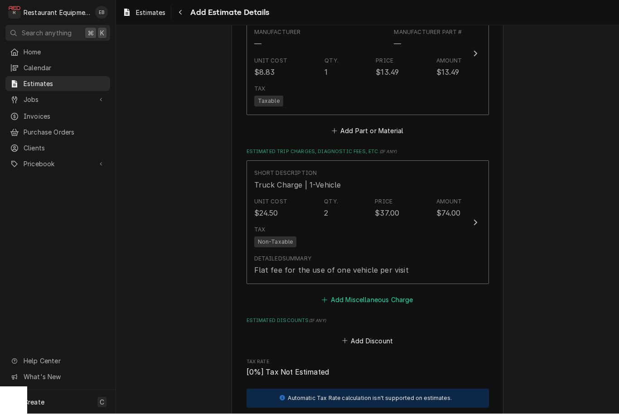
click at [344, 294] on button "Add Miscellaneous Charge" at bounding box center [368, 300] width 94 height 13
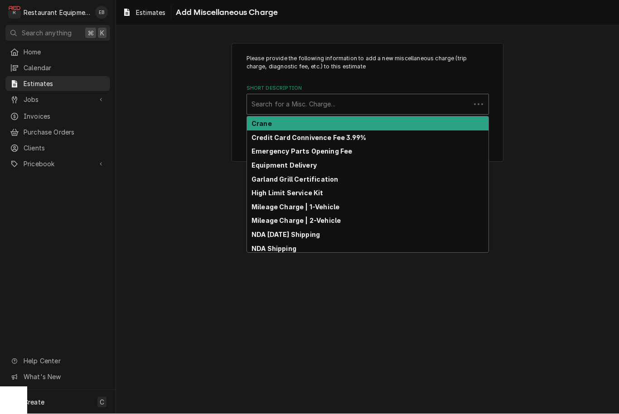
click at [340, 105] on div "Short Description" at bounding box center [359, 105] width 214 height 16
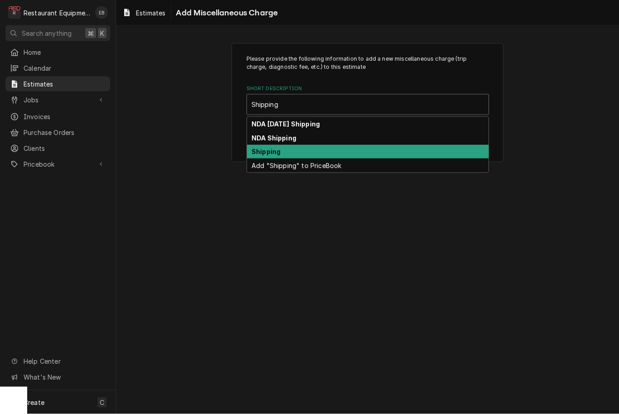
click at [288, 149] on div "Shipping" at bounding box center [368, 152] width 242 height 14
type input "Shipping"
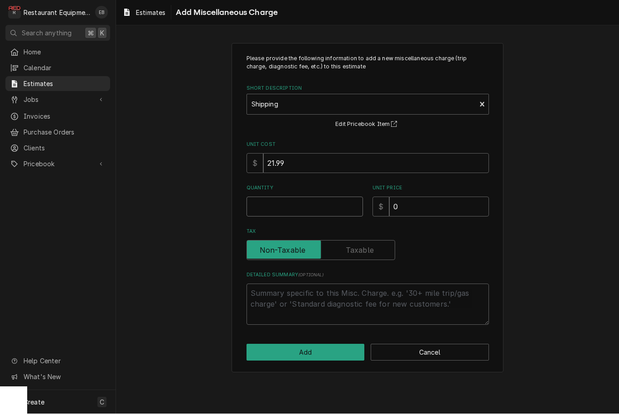
click at [336, 204] on input "Quantity" at bounding box center [305, 207] width 117 height 20
type textarea "x"
type input "1"
type textarea "x"
type input "1"
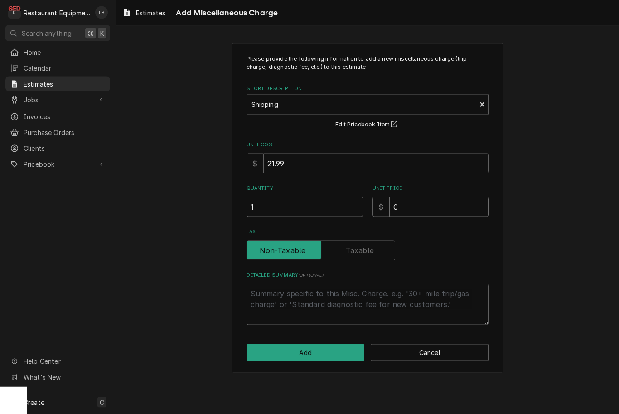
click at [411, 210] on input "0" at bounding box center [439, 207] width 100 height 20
type textarea "x"
type input "5"
type textarea "x"
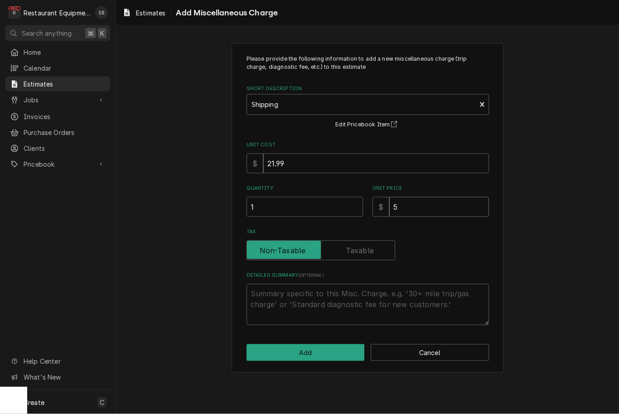
type input "54"
type textarea "x"
type input "54.9"
type textarea "x"
type input "54.99"
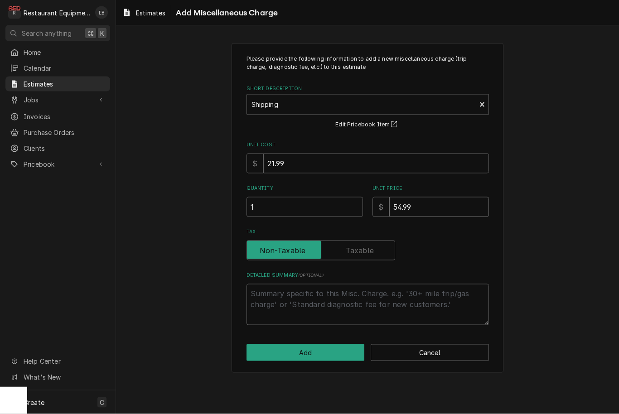
type textarea "x"
type input "54.99"
click at [340, 355] on button "Add" at bounding box center [306, 353] width 118 height 17
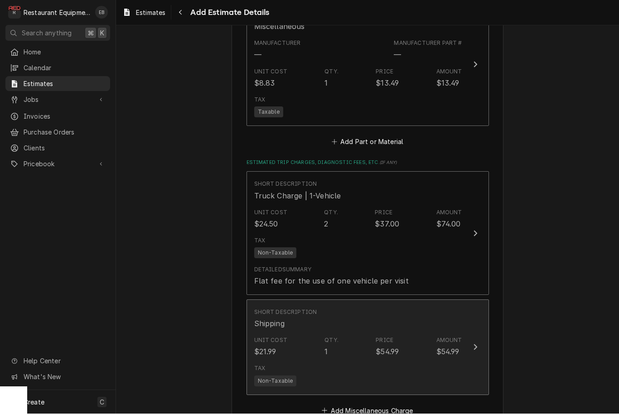
type textarea "x"
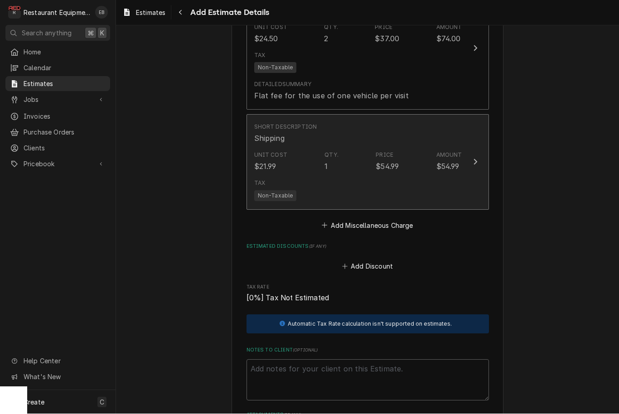
scroll to position [2028, 0]
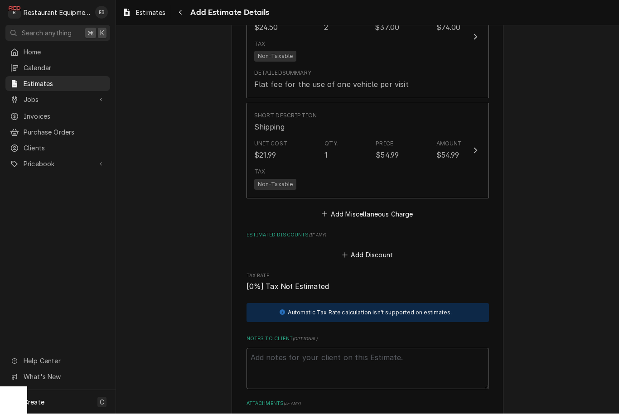
click at [368, 208] on button "Add Miscellaneous Charge" at bounding box center [368, 214] width 94 height 13
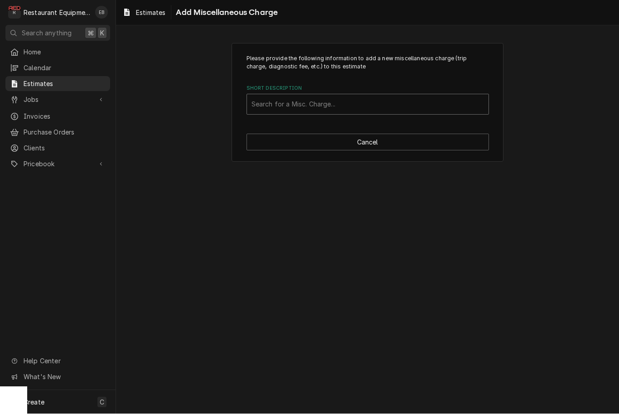
click at [325, 107] on div "Search for a Misc. Charge..." at bounding box center [368, 105] width 233 height 10
type input "Taxes"
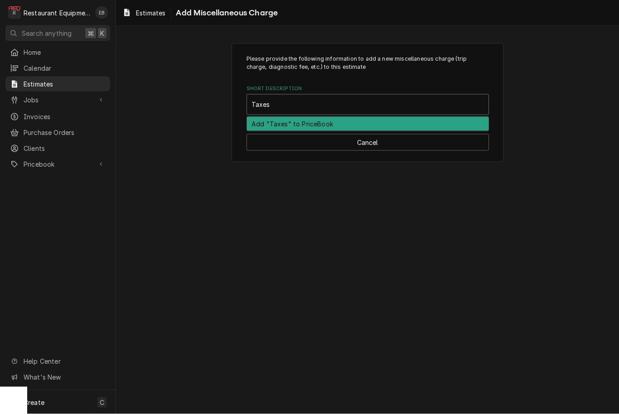
click at [321, 125] on div "Add "Taxes" to PriceBook" at bounding box center [368, 124] width 242 height 14
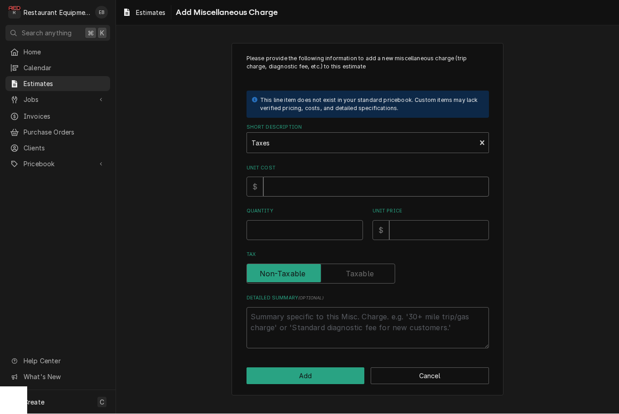
click at [306, 190] on input "Unit Cost" at bounding box center [376, 187] width 226 height 20
type textarea "x"
type input "1"
type textarea "x"
type input "10"
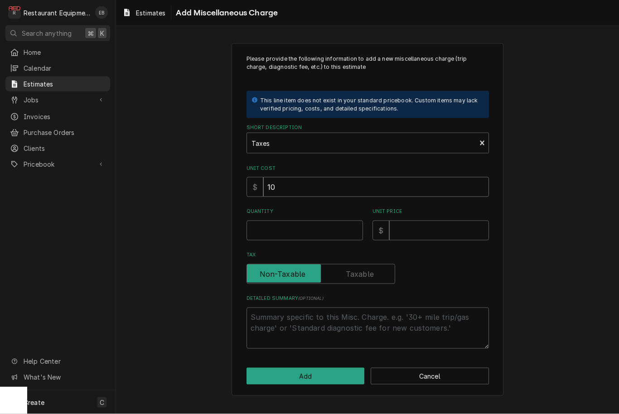
type textarea "x"
type input "103"
type textarea "x"
type input "103.3"
type textarea "x"
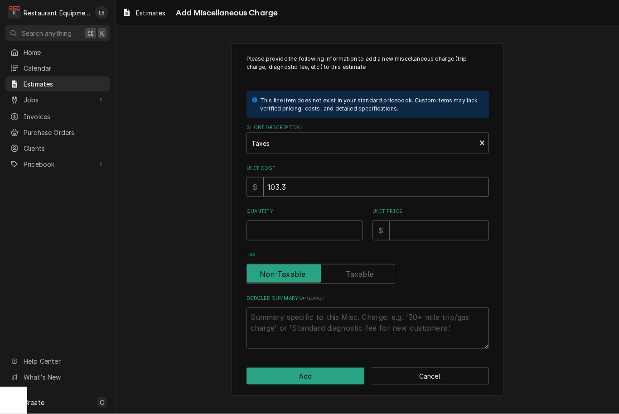
type input "103.35"
type textarea "x"
type input "103.35"
click at [282, 229] on input "Quantity" at bounding box center [305, 231] width 117 height 20
type textarea "x"
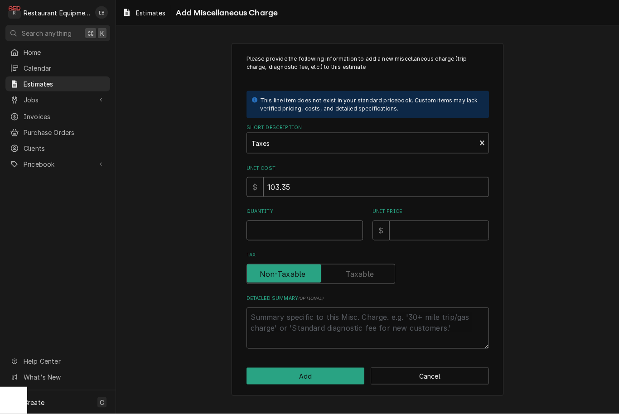
type input "1"
type textarea "x"
type input "1"
click at [408, 233] on input "Unit Price" at bounding box center [439, 231] width 100 height 20
type textarea "x"
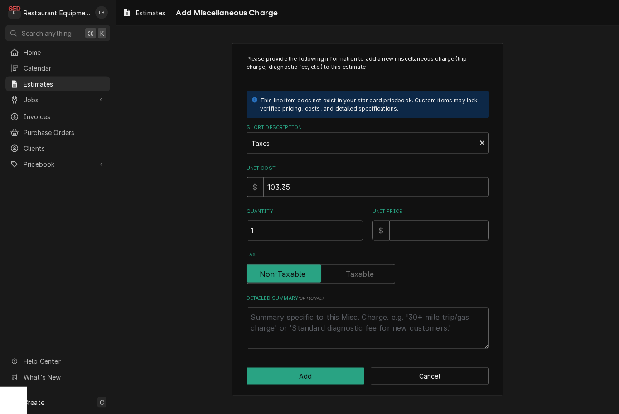
type input "1"
type textarea "x"
type input "10"
type textarea "x"
type input "103"
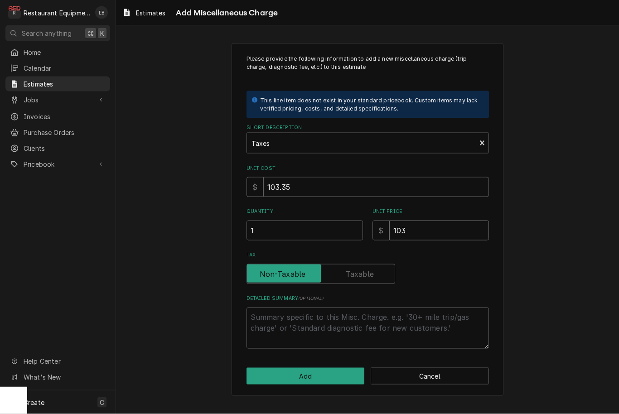
type textarea "x"
type input "103.3"
type textarea "x"
type input "103.35"
type textarea "x"
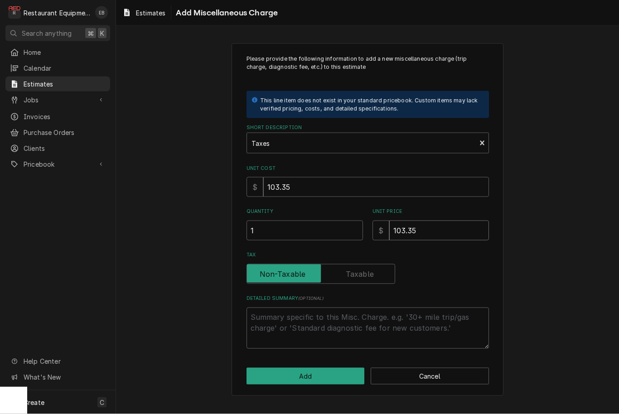
type input "103.35"
click at [340, 372] on button "Add" at bounding box center [306, 376] width 118 height 17
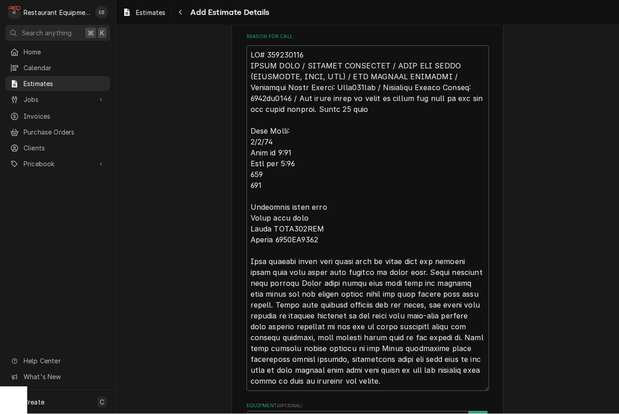
scroll to position [263, 0]
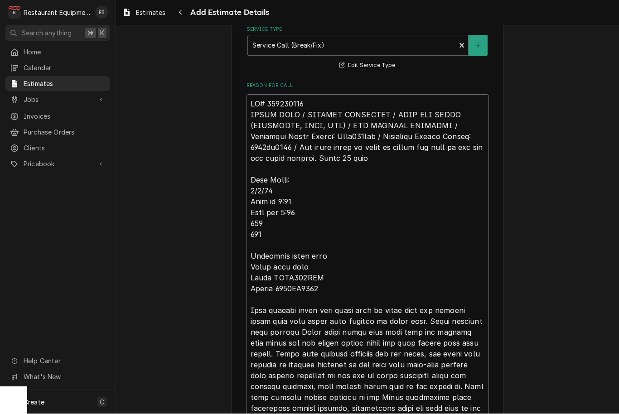
click at [251, 100] on textarea "Reason For Call" at bounding box center [368, 268] width 243 height 346
type textarea "x"
type textarea "TN# 325217465 GRILL LINE / KITCHEN EQUIPMENT / OPEN TOP FRYER (FRYMASTER, DEAN,…"
type textarea "x"
type textarea "R TN# 325217465 GRILL LINE / KITCHEN EQUIPMENT / OPEN TOP FRYER (FRYMASTER, DEA…"
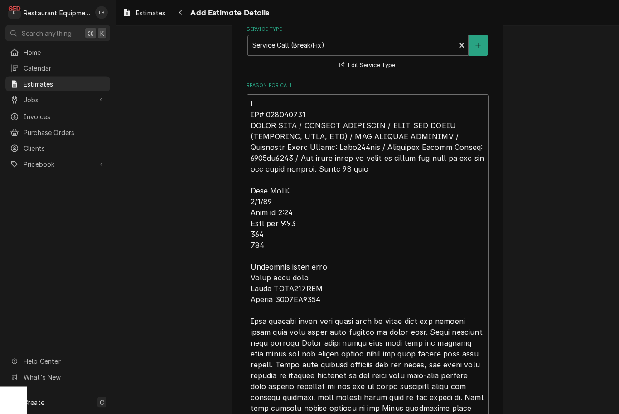
type textarea "x"
type textarea "Ro TN# 325217465 GRILL LINE / KITCHEN EQUIPMENT / OPEN TOP FRYER (FRYMASTER, DE…"
type textarea "x"
type textarea "Roo TN# 325217465 GRILL LINE / KITCHEN EQUIPMENT / OPEN TOP FRYER (FRYMASTER, D…"
type textarea "x"
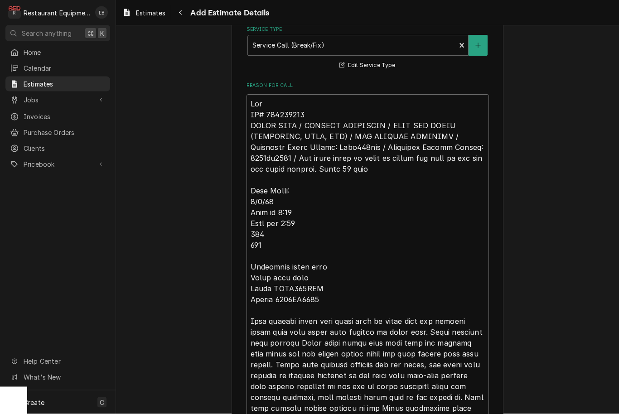
type textarea "Roo- TN# 325217465 GRILL LINE / KITCHEN EQUIPMENT / OPEN TOP FRYER (FRYMASTER, …"
type textarea "x"
type textarea "Roo- TN# 325217465 GRILL LINE / KITCHEN EQUIPMENT / OPEN TOP FRYER (FRYMASTER, …"
type textarea "x"
type textarea "Roo- 8 TN# 325217465 GRILL LINE / KITCHEN EQUIPMENT / OPEN TOP FRYER (FRYMASTER…"
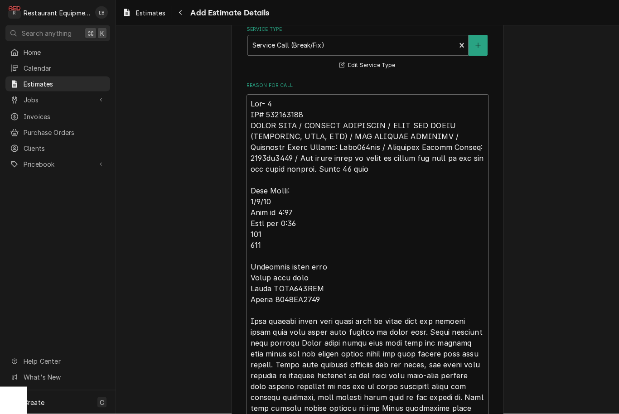
type textarea "x"
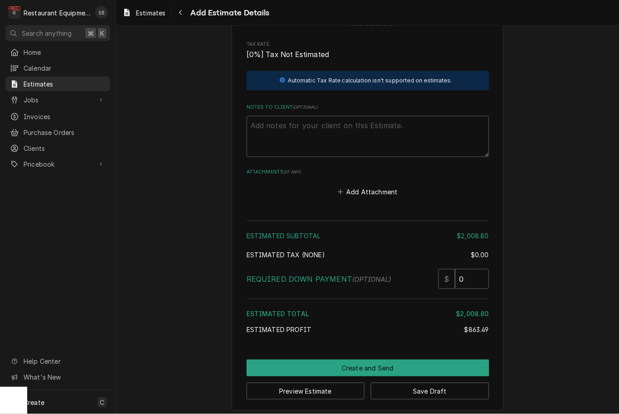
scroll to position [2431, 0]
click at [487, 385] on button "Save Draft" at bounding box center [430, 392] width 118 height 17
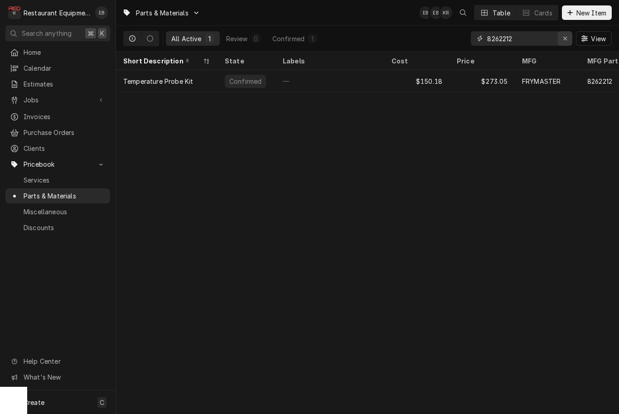
click at [566, 36] on icon "Erase input" at bounding box center [565, 38] width 5 height 6
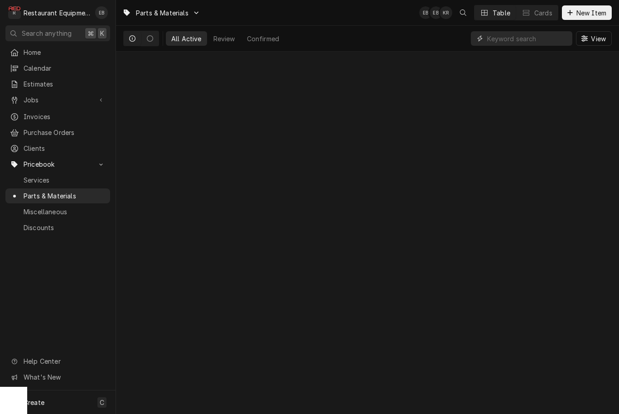
click at [513, 32] on input "Dynamic Content Wrapper" at bounding box center [527, 38] width 81 height 15
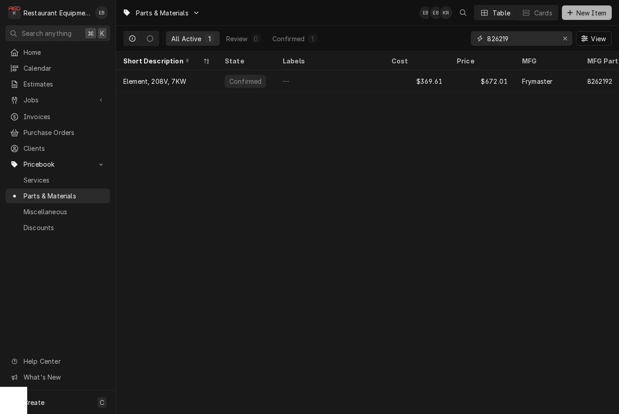
type input "826219"
click at [595, 15] on span "New Item" at bounding box center [592, 13] width 34 height 10
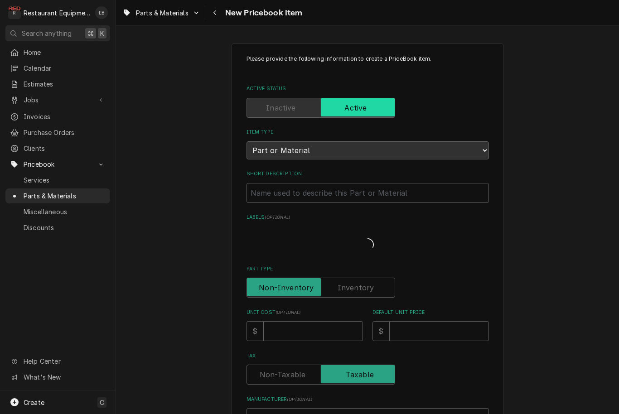
type textarea "x"
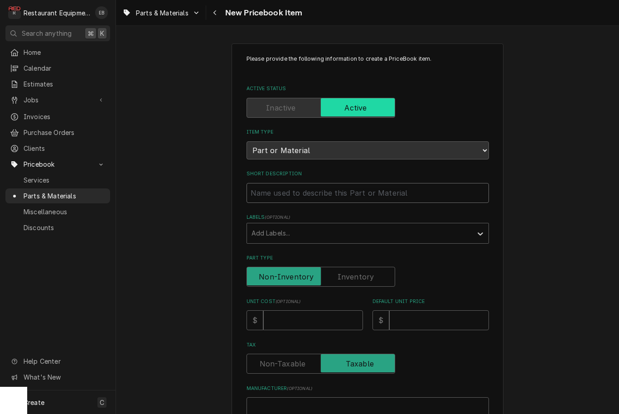
click at [349, 183] on input "Short Description" at bounding box center [368, 193] width 243 height 20
type input "F"
type textarea "x"
type input "Fr"
type textarea "x"
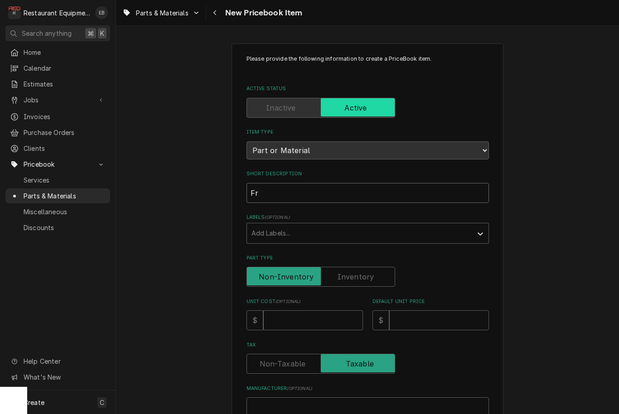
type input "Fry"
type textarea "x"
type input "Frym"
type textarea "x"
type input "Fryma"
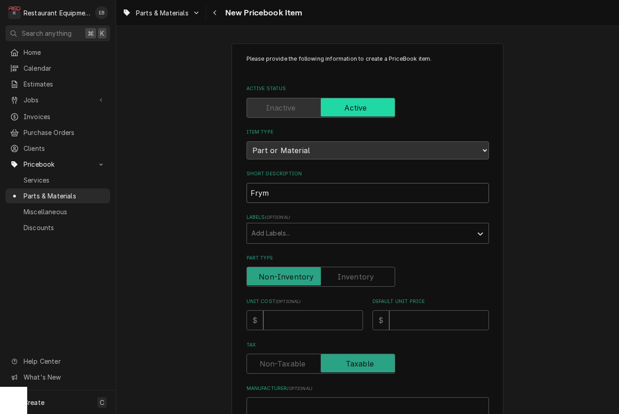
type textarea "x"
type input "Frymas"
type textarea "x"
type input "Frymast"
type textarea "x"
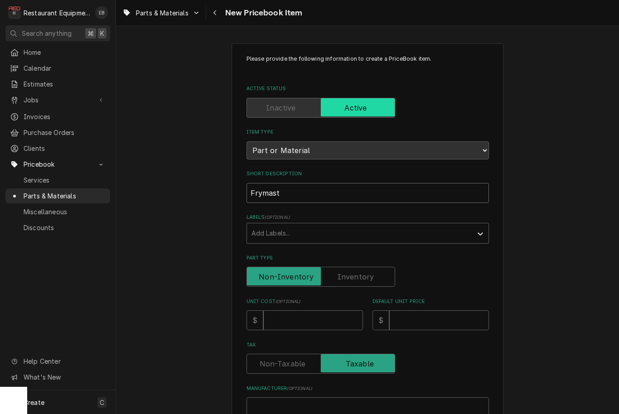
type input "Frymaste"
type textarea "x"
type input "Frymaster"
type textarea "x"
type input "Frymaster"
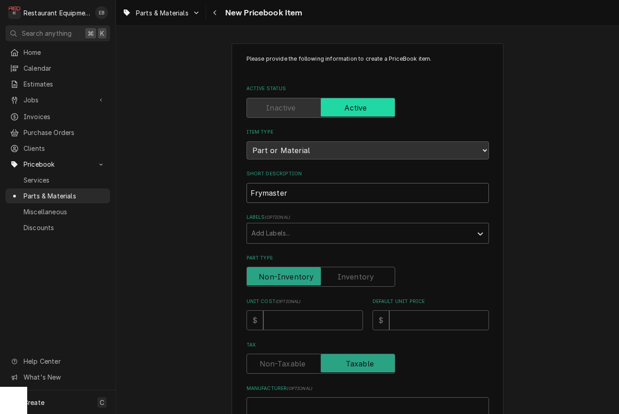
type textarea "x"
type input "Frymaster E"
type textarea "x"
type input "Frymaster El"
type textarea "x"
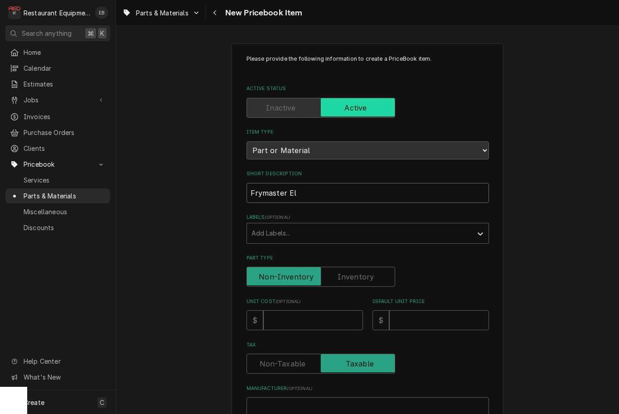
type input "Frymaster Ele"
type textarea "x"
type input "Frymaster Elem"
type textarea "x"
type input "Frymaster Eleme"
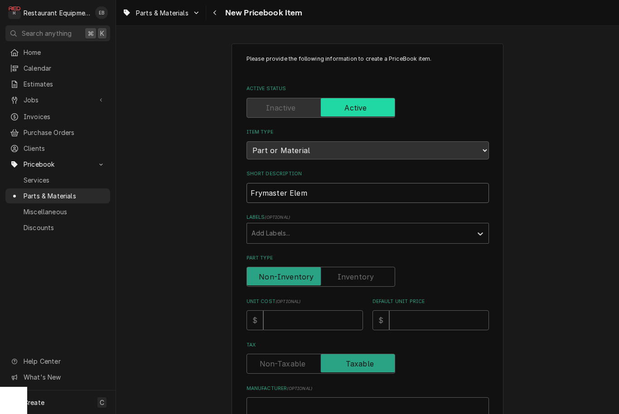
type textarea "x"
type input "Frymaster Elemen"
type textarea "x"
type input "Frymaster Element"
type textarea "x"
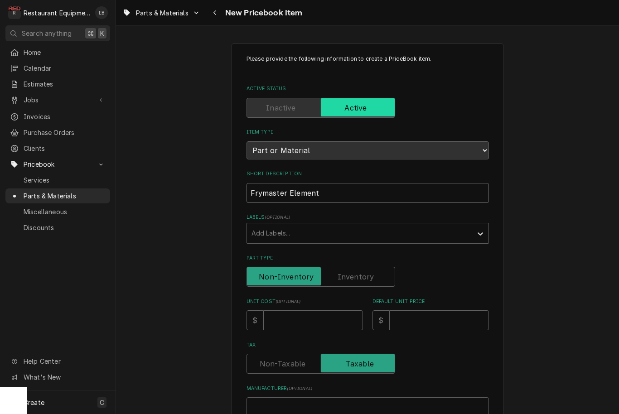
type input "Frymaster Element"
type textarea "x"
type input "Frymaster Element 2"
type textarea "x"
type input "Frymaster Element 20"
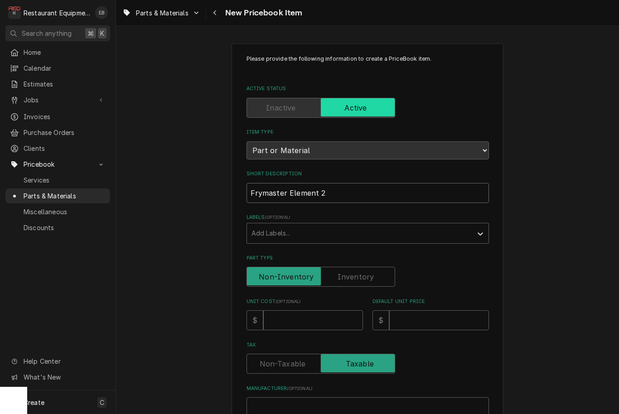
type textarea "x"
type input "Frymaster Element 208"
type textarea "x"
type input "Frymaster Element 208V"
type textarea "x"
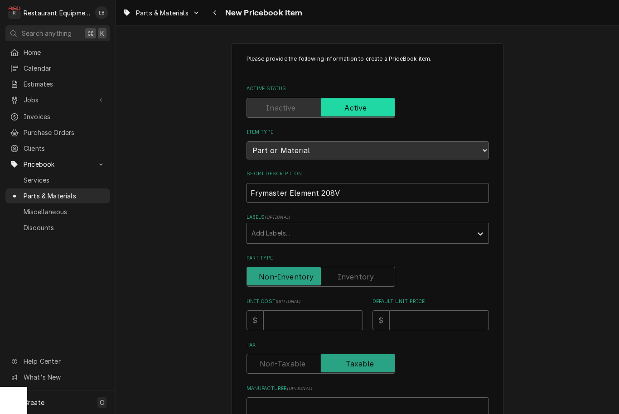
scroll to position [87, 0]
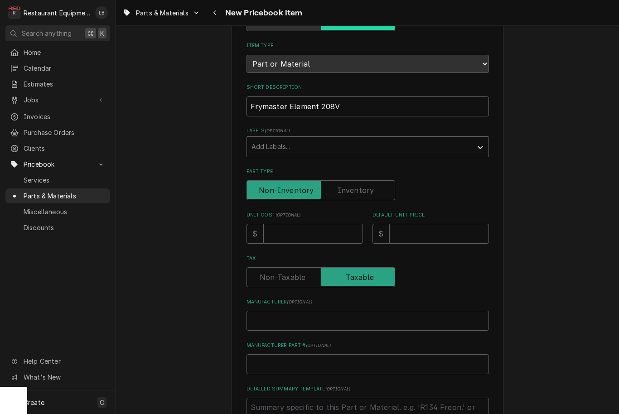
type input "Frymaster Element 208V"
click at [312, 228] on input "Unit Cost ( optional )" at bounding box center [313, 234] width 100 height 20
type input "4"
type textarea "x"
type input "40"
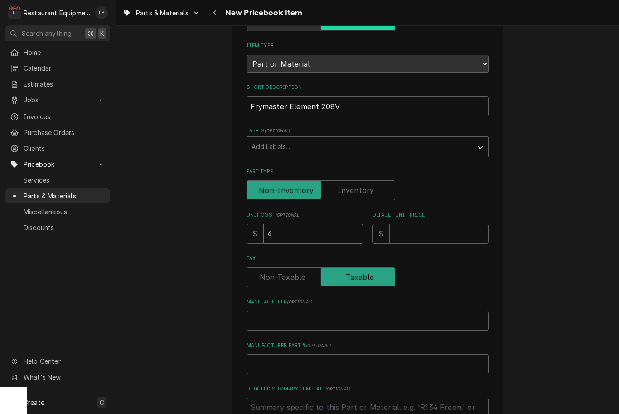
type textarea "x"
type input "406"
type textarea "x"
type input "406.9"
type textarea "x"
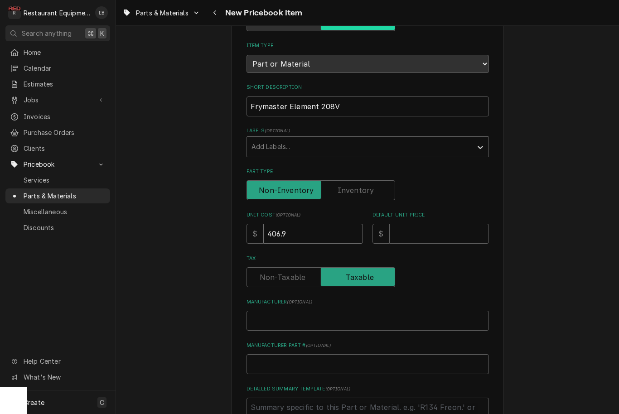
type input "406.96"
type textarea "x"
type input "406.96"
click at [416, 229] on input "Default Unit Price" at bounding box center [439, 234] width 100 height 20
type input "7"
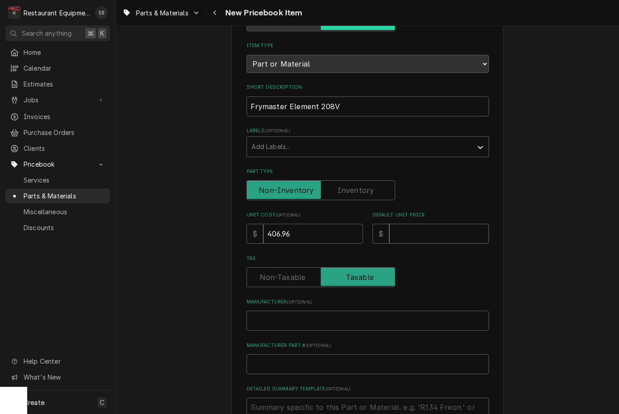
type textarea "x"
type input "73"
type textarea "x"
type input "739"
type textarea "x"
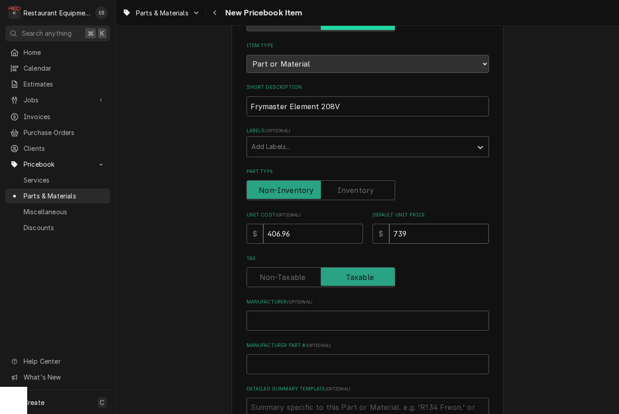
type input "739.2"
type textarea "x"
type input "739.29"
type textarea "x"
type input "739.2"
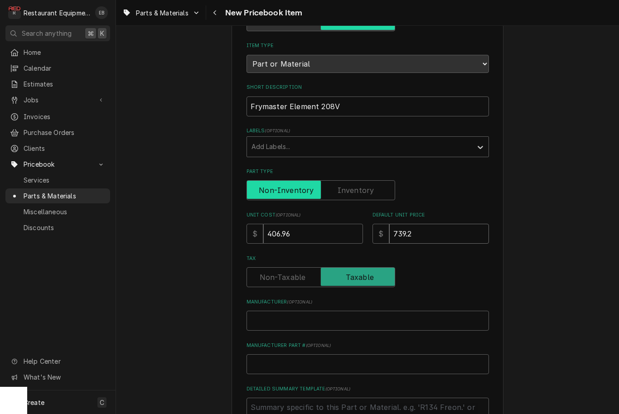
type textarea "x"
type input "739"
type textarea "x"
type input "739.9"
type textarea "x"
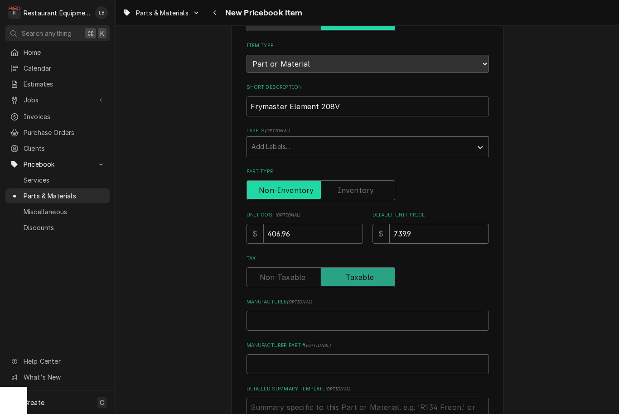
type input "739.92"
type textarea "x"
type input "739.92"
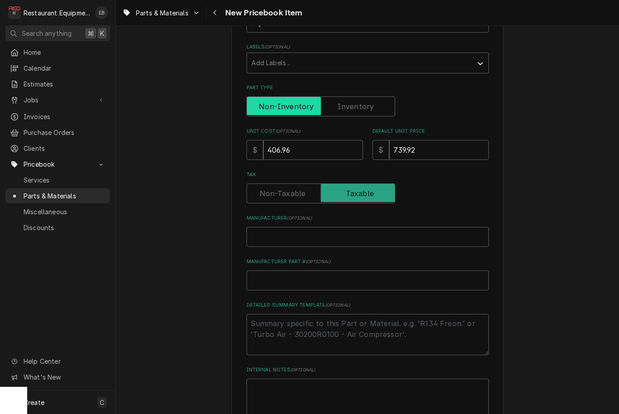
scroll to position [174, 0]
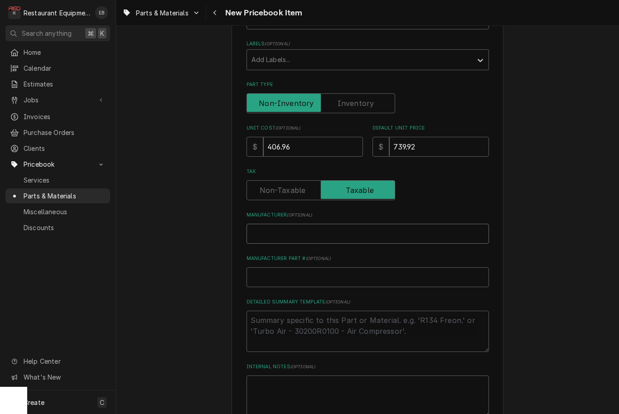
click at [311, 230] on input "Manufacturer ( optional )" at bounding box center [368, 234] width 243 height 20
type input "F"
type textarea "x"
type input "Fr"
type textarea "x"
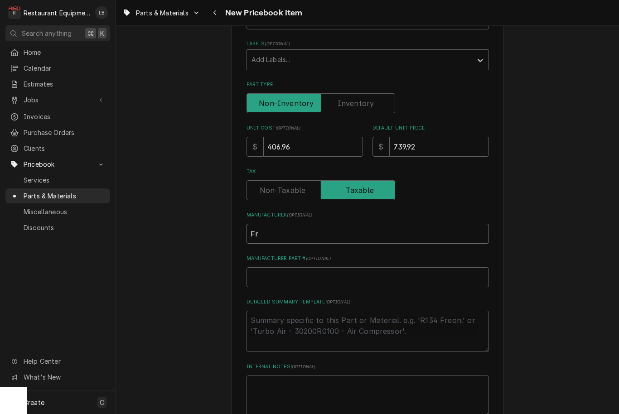
type input "Fry"
type textarea "x"
type input "Frye"
type textarea "x"
type input "Fryer"
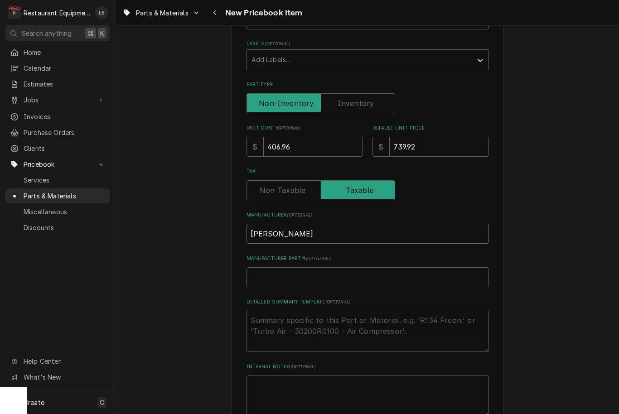
type textarea "x"
type input "Frye"
type textarea "x"
type input "Fry"
type textarea "x"
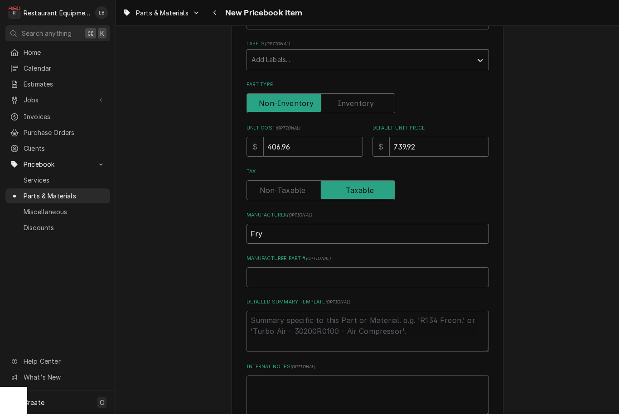
type input "Frym"
type textarea "x"
type input "Fryma"
type textarea "x"
type input "Frymas"
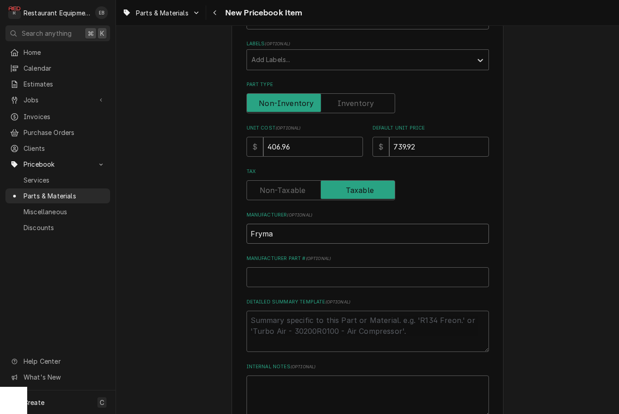
type textarea "x"
type input "Frymast"
type textarea "x"
type input "Frymaste"
type textarea "x"
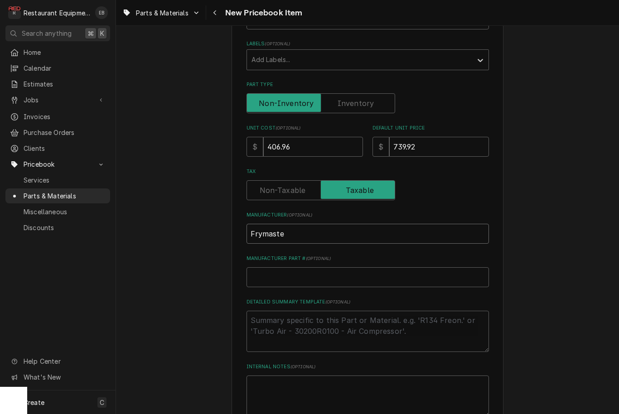
type input "Frymaster"
type textarea "x"
type input "Frymaster"
click at [304, 274] on input "Manufacturer Part # ( optional )" at bounding box center [368, 278] width 243 height 20
type input "8"
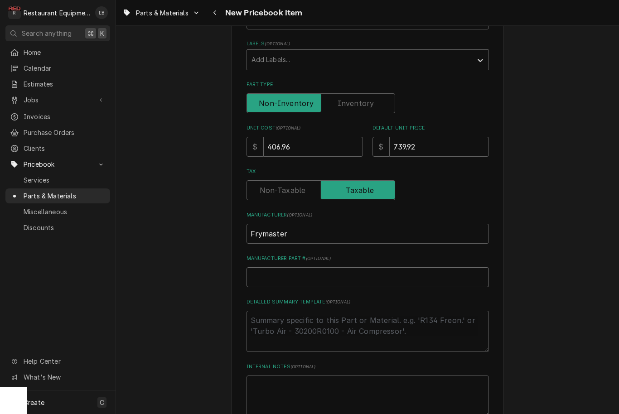
type textarea "x"
type input "82"
type textarea "x"
type input "826"
type textarea "x"
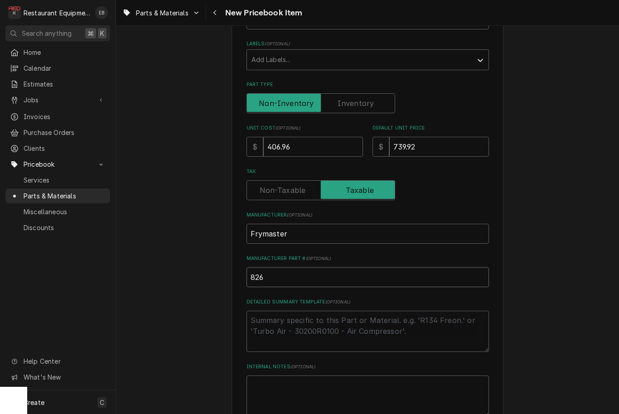
type input "8262"
type textarea "x"
type input "82621"
type textarea "x"
type input "826219"
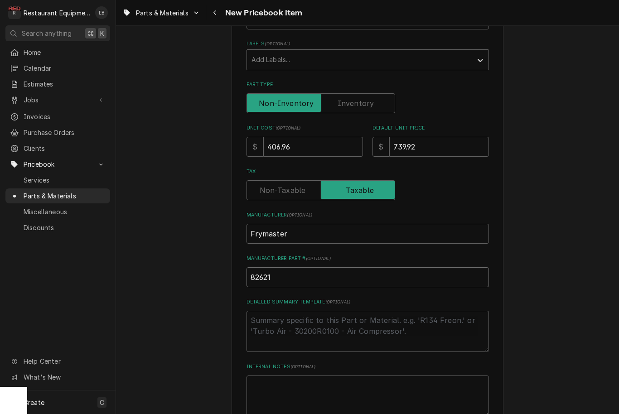
type textarea "x"
type input "8262197"
type textarea "x"
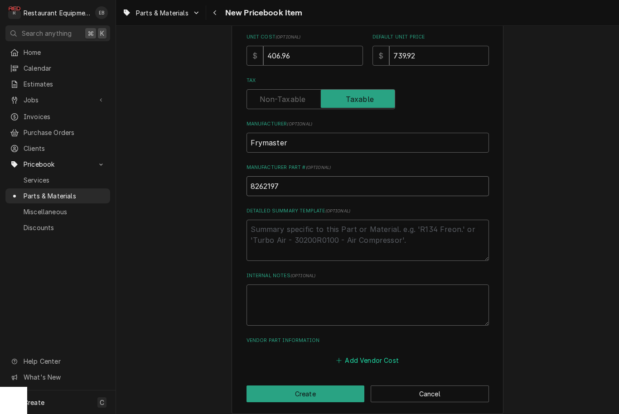
scroll to position [264, 0]
type input "8262197"
click at [352, 355] on button "Add Vendor Cost" at bounding box center [368, 361] width 66 height 13
type textarea "x"
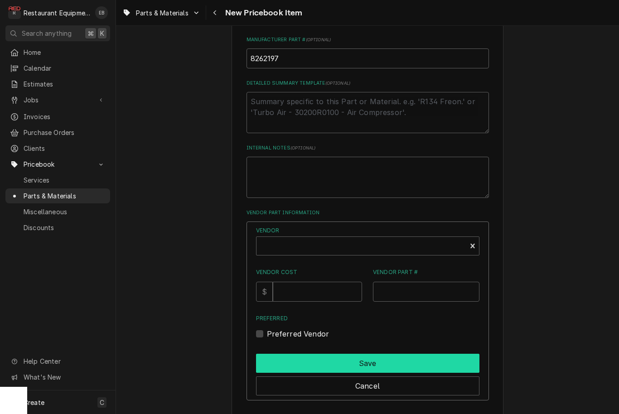
scroll to position [402, 0]
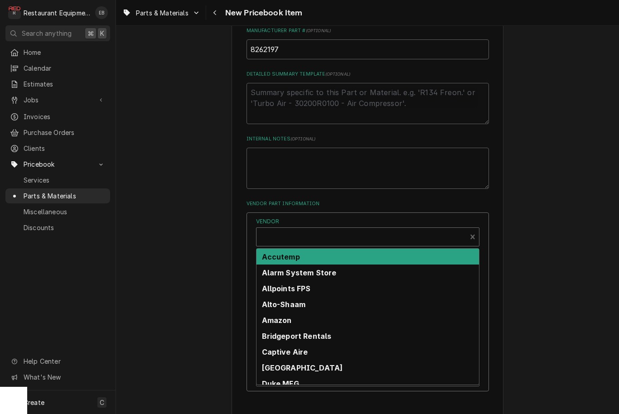
click at [342, 230] on div "Vendor" at bounding box center [361, 241] width 201 height 22
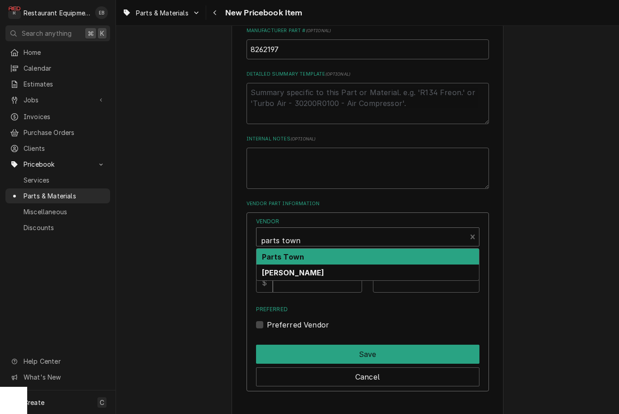
click at [343, 249] on div "Parts Town" at bounding box center [368, 257] width 223 height 16
type input "parts town"
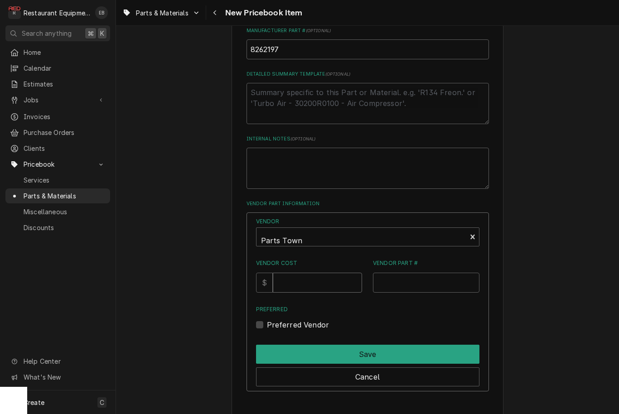
click at [330, 277] on input "Vendor Cost" at bounding box center [317, 283] width 89 height 20
type input "0"
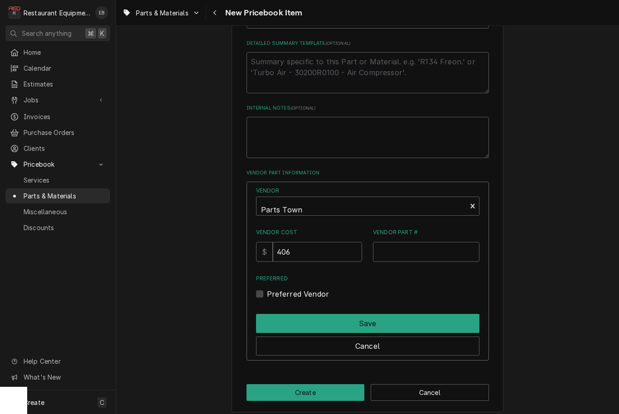
scroll to position [432, 0]
click at [340, 247] on input "406" at bounding box center [317, 253] width 89 height 20
type input "406.96"
click at [418, 247] on input "Vendor Part #" at bounding box center [426, 253] width 107 height 20
click at [400, 247] on input "Vendor Part #" at bounding box center [426, 253] width 107 height 20
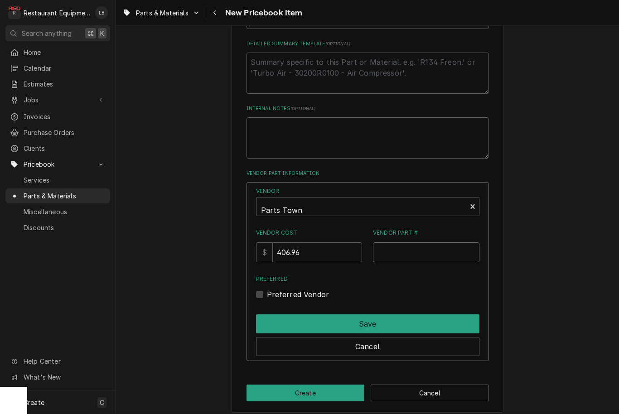
paste input "FM8262197"
type input "FM8262197"
click at [278, 289] on label "Preferred Vendor" at bounding box center [298, 294] width 63 height 11
click at [278, 289] on input "Preferred" at bounding box center [379, 299] width 224 height 20
checkbox input "true"
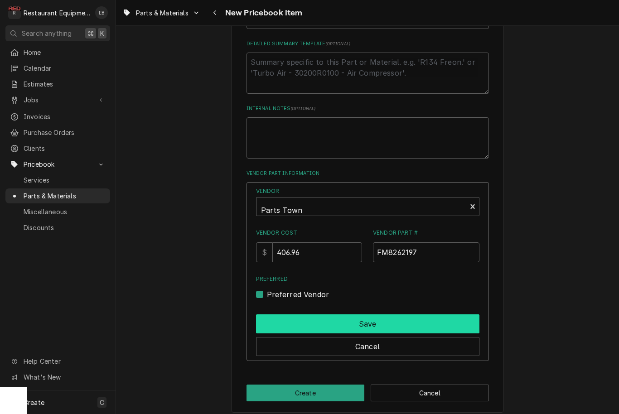
click at [325, 315] on button "Save" at bounding box center [368, 324] width 224 height 19
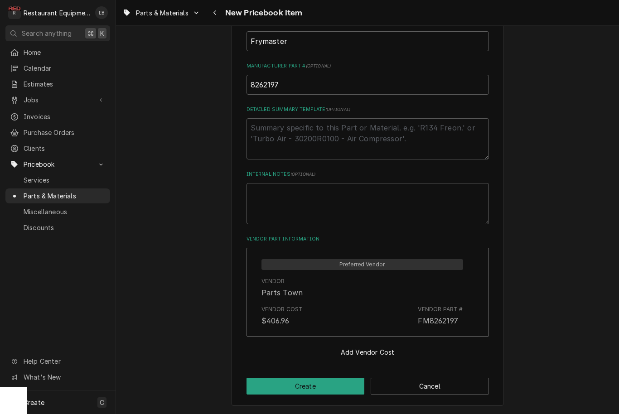
scroll to position [358, 0]
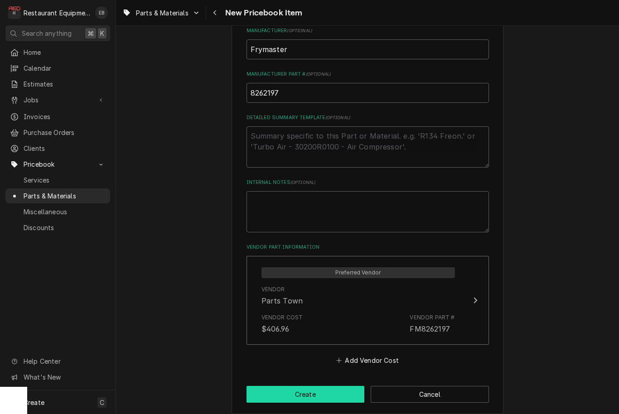
click at [320, 386] on button "Create" at bounding box center [306, 394] width 118 height 17
type textarea "x"
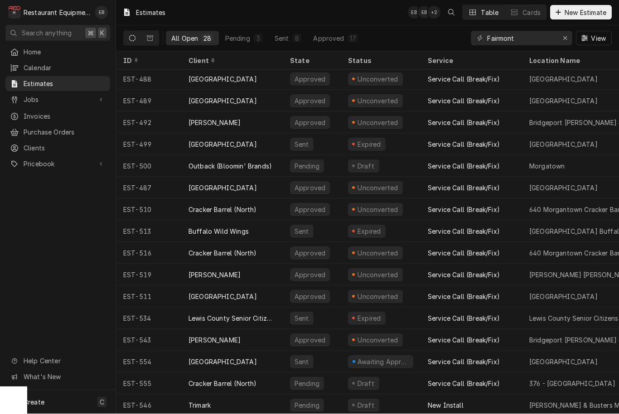
scroll to position [263, 0]
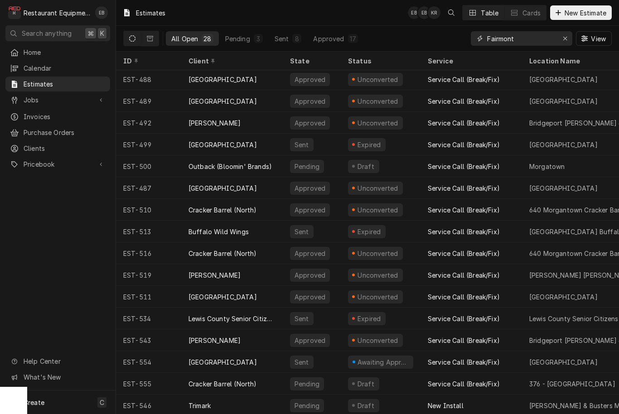
click at [529, 39] on input "Fairmont" at bounding box center [521, 38] width 68 height 15
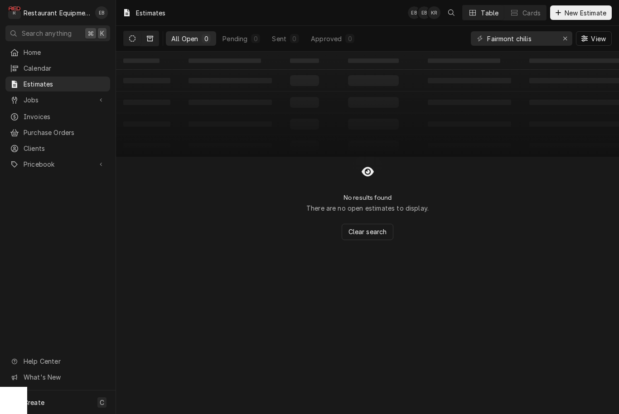
click at [147, 40] on icon "Dynamic Content Wrapper" at bounding box center [150, 38] width 6 height 5
click at [148, 39] on icon "Dynamic Content Wrapper" at bounding box center [150, 38] width 6 height 5
click at [547, 36] on input "Fairmont chilis" at bounding box center [521, 38] width 68 height 15
click at [153, 39] on icon "Dynamic Content Wrapper" at bounding box center [150, 38] width 6 height 5
click at [137, 39] on button "Dynamic Content Wrapper" at bounding box center [132, 38] width 17 height 15
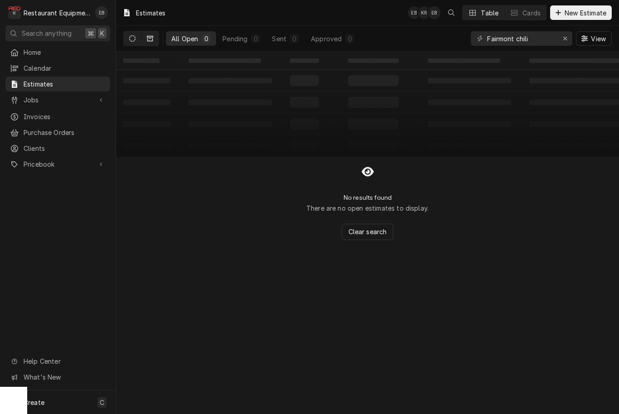
click at [149, 41] on icon "Dynamic Content Wrapper" at bounding box center [150, 38] width 6 height 5
click at [534, 40] on input "Fairmont chili" at bounding box center [521, 38] width 68 height 15
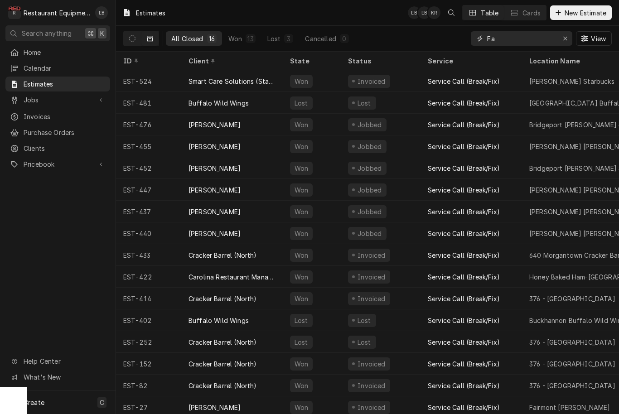
type input "F"
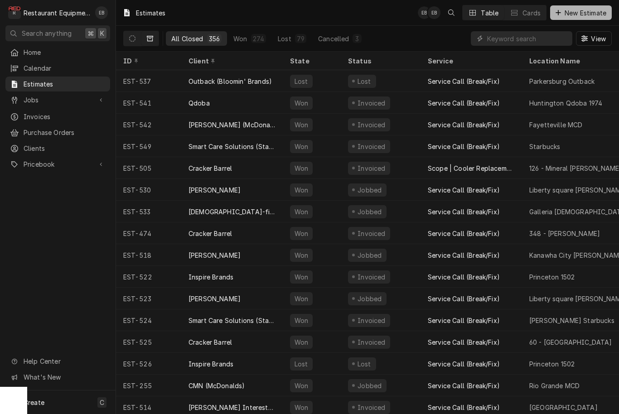
click at [582, 13] on span "New Estimate" at bounding box center [585, 13] width 45 height 10
